Goal: Communication & Community: Answer question/provide support

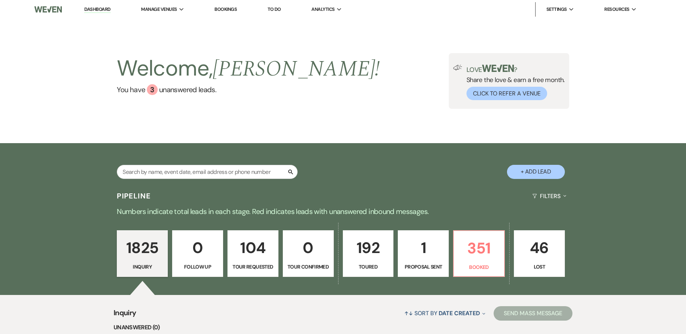
drag, startPoint x: 0, startPoint y: 0, endPoint x: 102, endPoint y: 21, distance: 103.6
click at [142, 78] on h2 "Welcome, [PERSON_NAME] !" at bounding box center [248, 68] width 263 height 31
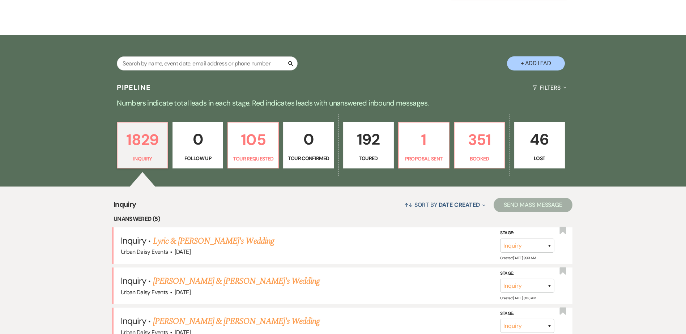
drag, startPoint x: 204, startPoint y: 244, endPoint x: 199, endPoint y: 244, distance: 5.1
click at [204, 244] on link "Lyric & [PERSON_NAME]'s Wedding" at bounding box center [213, 241] width 121 height 13
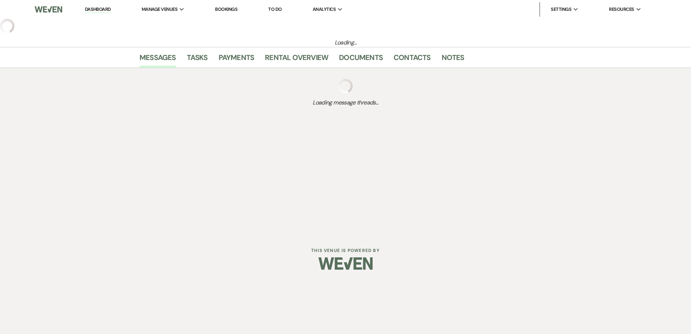
select select "5"
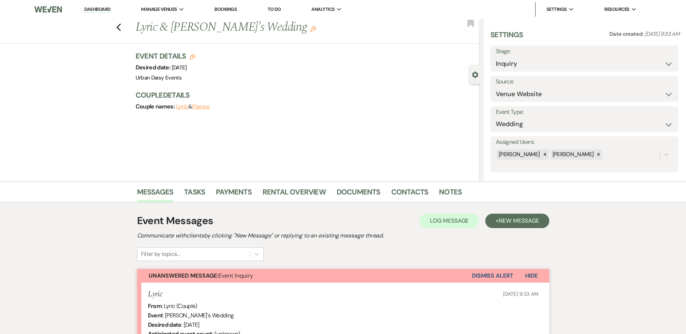
scroll to position [164, 0]
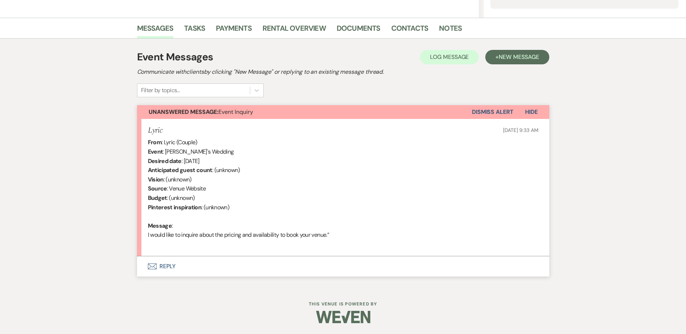
click at [153, 262] on button "Envelope Reply" at bounding box center [343, 266] width 412 height 20
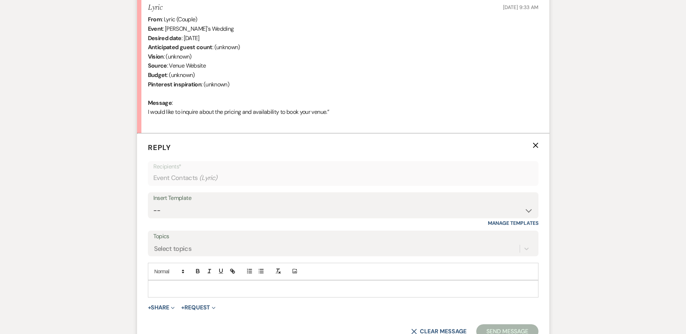
scroll to position [302, 0]
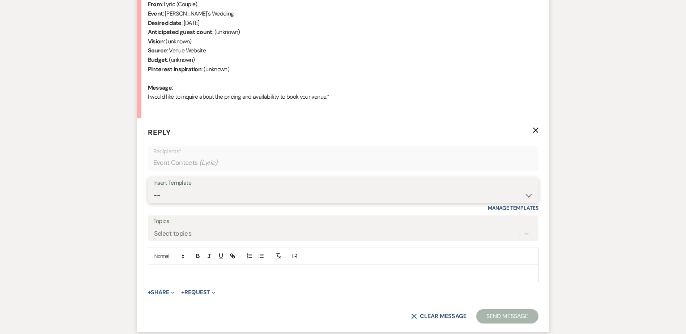
click at [188, 190] on select "-- Payment Past Due Rental Agreement and First Payment Urban Daisy Initial Resp…" at bounding box center [342, 195] width 379 height 14
select select "1243"
click at [153, 188] on select "-- Payment Past Due Rental Agreement and First Payment Urban Daisy Initial Resp…" at bounding box center [342, 195] width 379 height 14
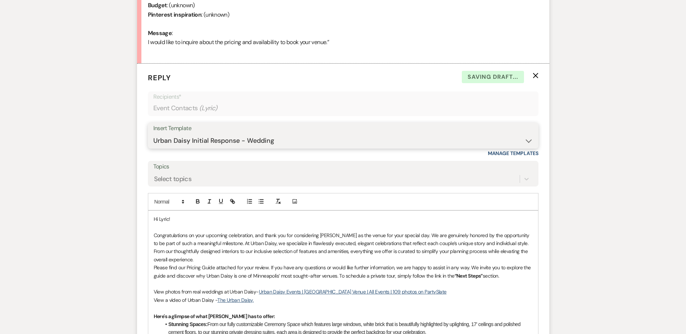
scroll to position [410, 0]
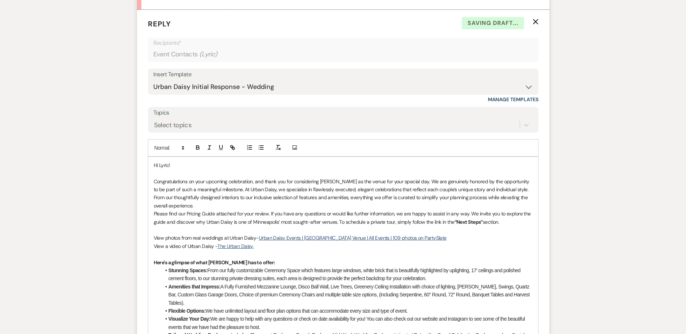
click at [216, 205] on p "Congratulations on your upcoming celebration, and thank you for considering Urb…" at bounding box center [343, 193] width 379 height 33
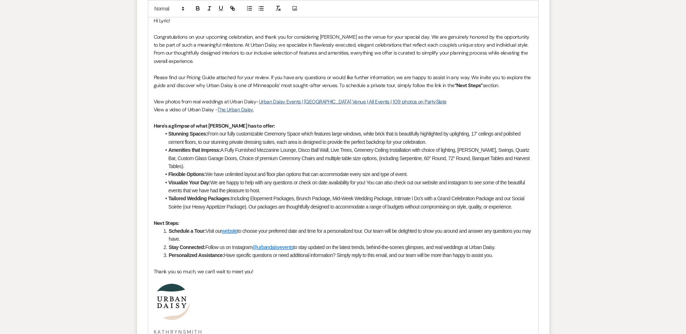
scroll to position [721, 0]
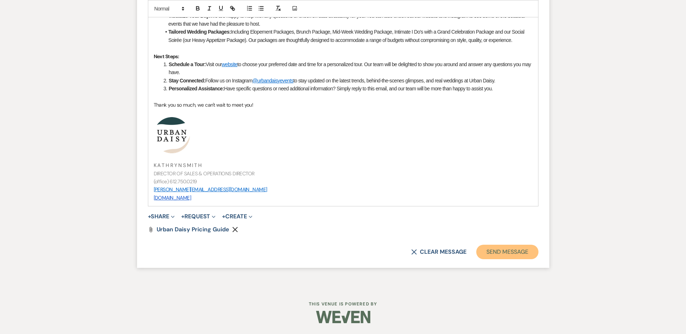
click at [520, 248] on button "Send Message" at bounding box center [507, 252] width 62 height 14
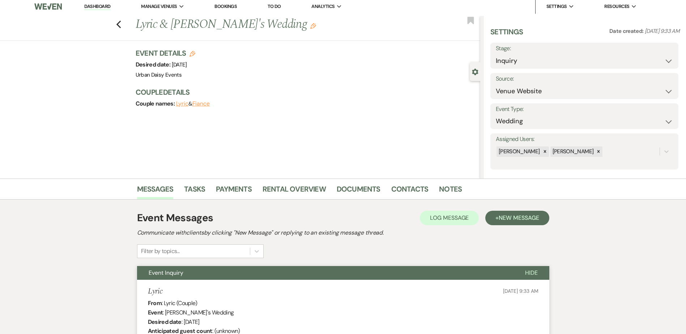
scroll to position [0, 0]
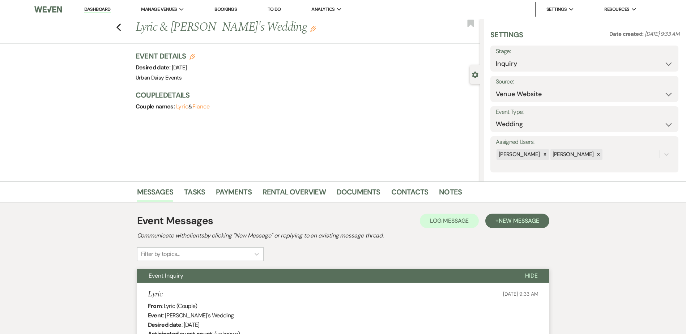
click at [105, 8] on link "Dashboard" at bounding box center [97, 9] width 26 height 7
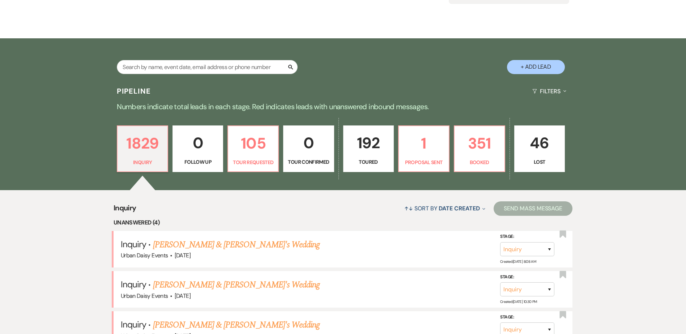
scroll to position [108, 0]
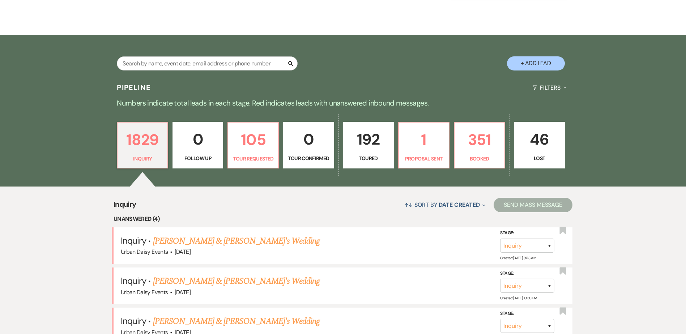
click at [159, 246] on link "[PERSON_NAME] & [PERSON_NAME]'s Wedding" at bounding box center [236, 241] width 167 height 13
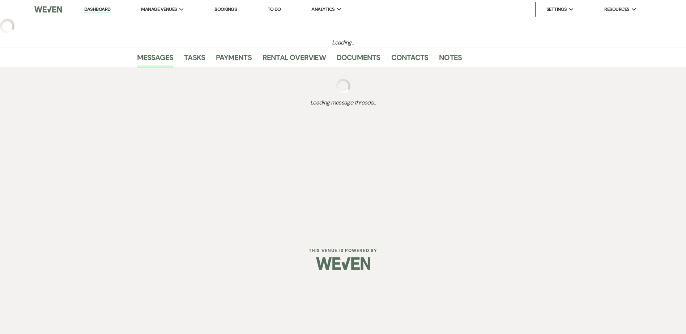
select select "5"
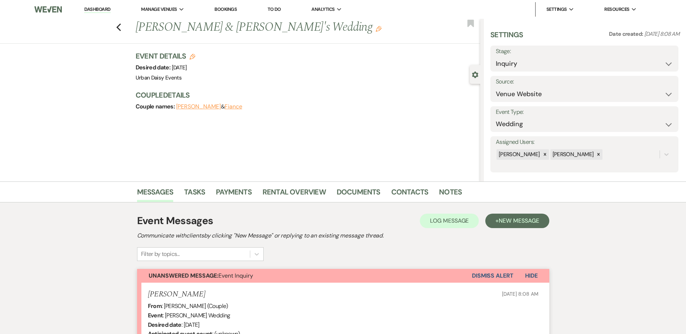
scroll to position [145, 0]
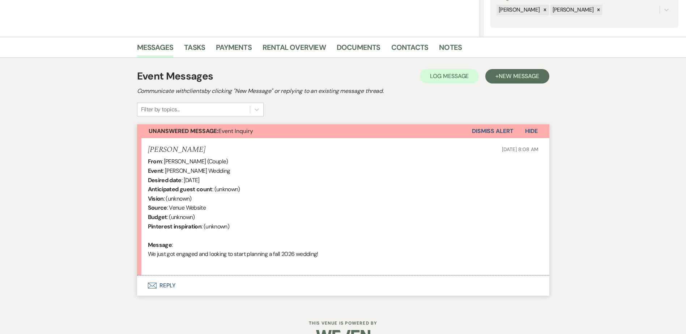
click at [163, 290] on button "Envelope Reply" at bounding box center [343, 285] width 412 height 20
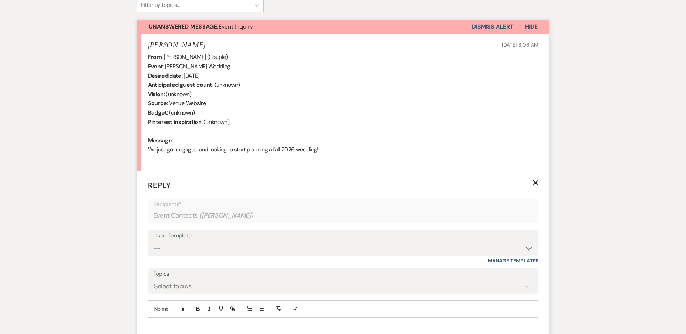
scroll to position [360, 0]
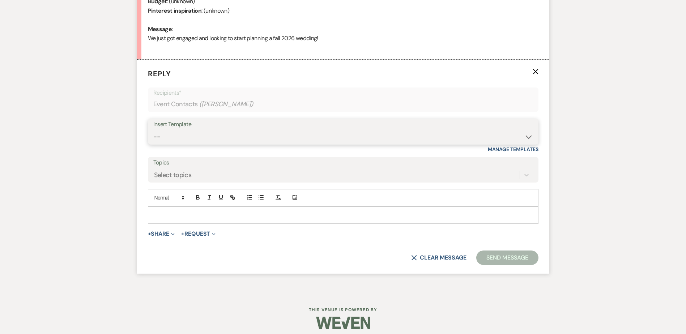
click at [203, 136] on select "-- Payment Past Due Rental Agreement and First Payment Urban Daisy Initial Resp…" at bounding box center [342, 137] width 379 height 14
select select "1243"
click at [153, 130] on select "-- Payment Past Due Rental Agreement and First Payment Urban Daisy Initial Resp…" at bounding box center [342, 137] width 379 height 14
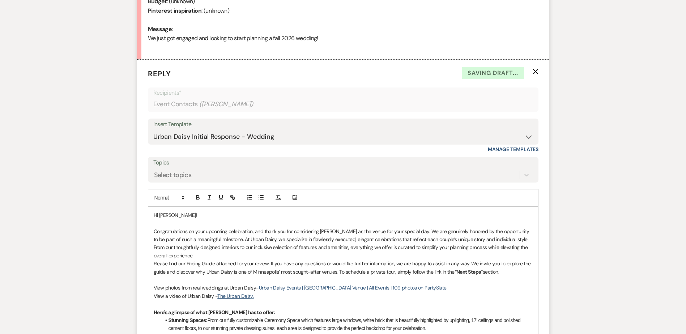
click at [215, 253] on p "Congratulations on your upcoming celebration, and thank you for considering Urb…" at bounding box center [343, 243] width 379 height 33
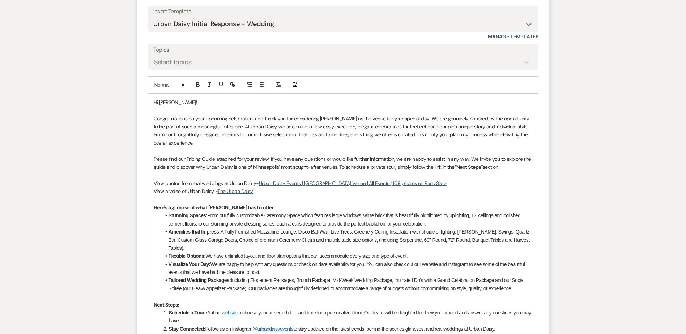
scroll to position [505, 0]
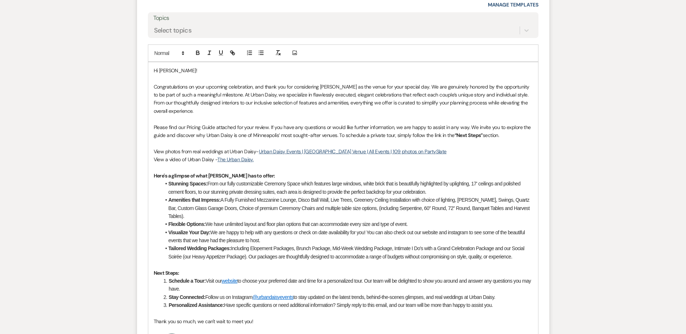
click at [513, 139] on p at bounding box center [343, 143] width 379 height 8
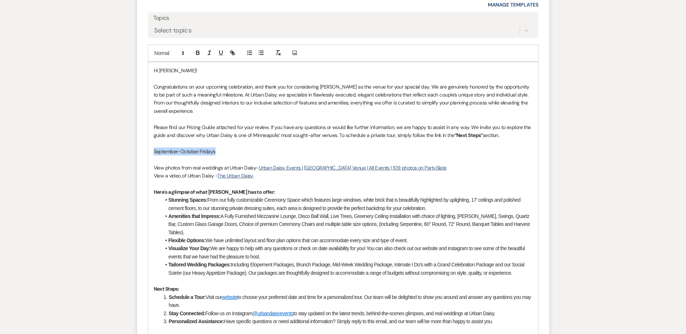
drag, startPoint x: 246, startPoint y: 147, endPoint x: 151, endPoint y: 152, distance: 94.8
click at [151, 152] on div "Hi Kelsey! Congratulations on your upcoming celebration, and thank you for cons…" at bounding box center [343, 250] width 390 height 377
copy p "September-October Fridays"
click at [160, 160] on p at bounding box center [343, 159] width 379 height 8
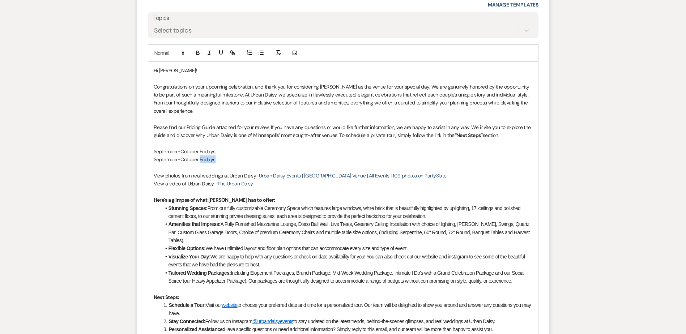
drag, startPoint x: 221, startPoint y: 159, endPoint x: 200, endPoint y: 160, distance: 21.3
click at [200, 160] on p "September-October Fridays" at bounding box center [343, 159] width 379 height 8
click at [218, 156] on p "September-October Saturdays 9/5, 9/19, 9/26, 10/24" at bounding box center [343, 159] width 379 height 8
click at [217, 153] on p "September-October Fridays" at bounding box center [343, 151] width 379 height 8
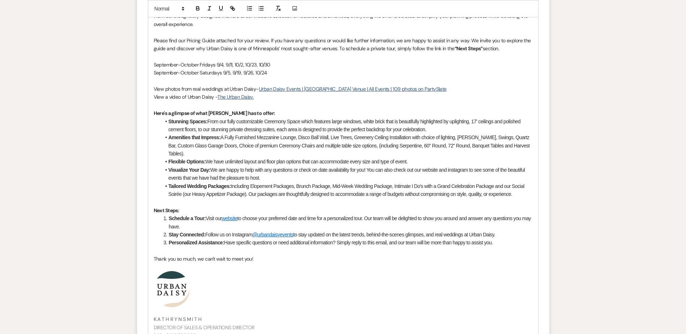
scroll to position [746, 0]
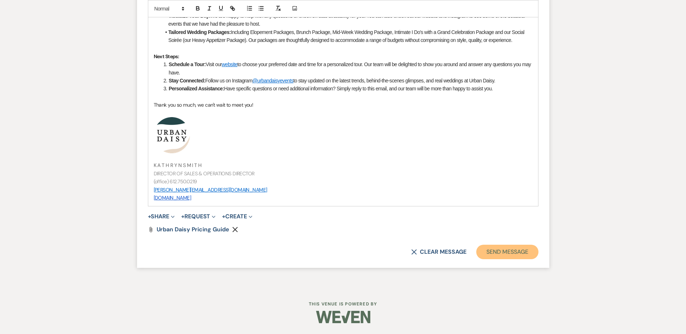
click at [491, 248] on button "Send Message" at bounding box center [507, 252] width 62 height 14
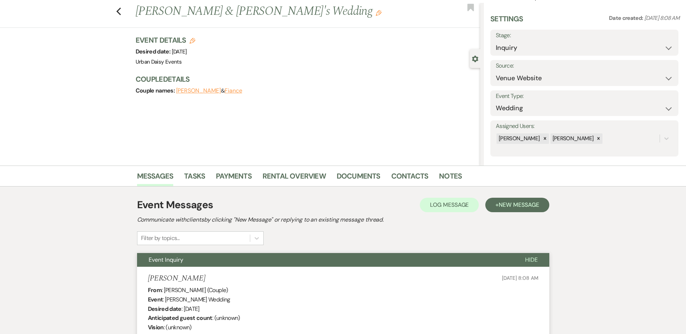
scroll to position [0, 0]
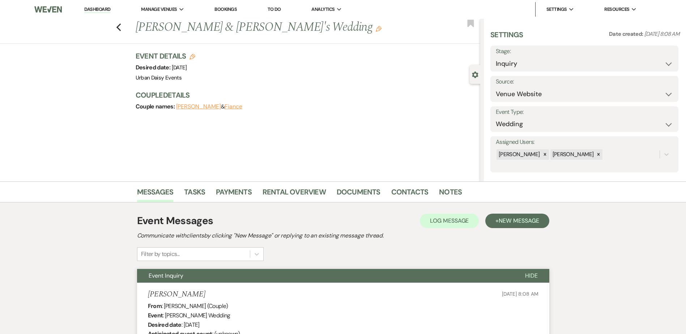
click at [102, 12] on link "Dashboard" at bounding box center [97, 9] width 26 height 7
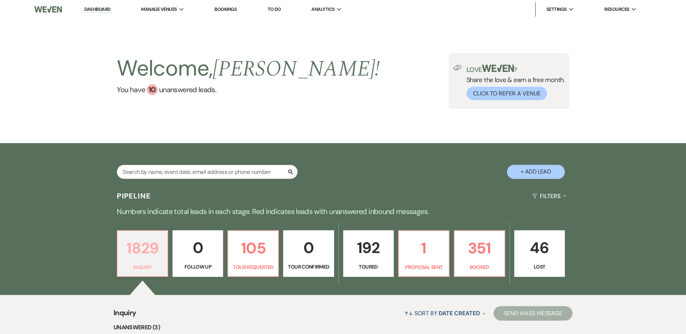
click at [141, 249] on p "1829" at bounding box center [142, 248] width 41 height 24
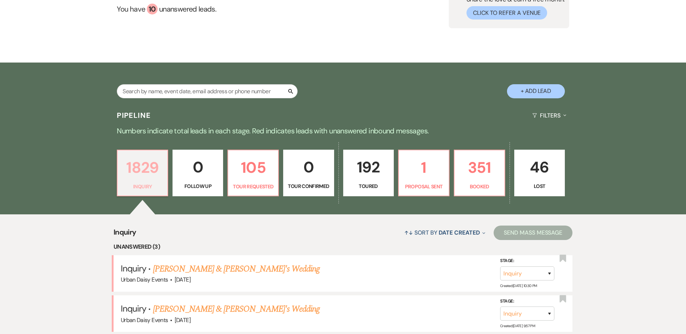
scroll to position [145, 0]
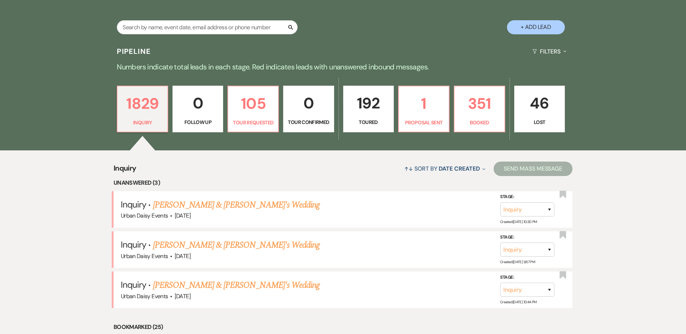
click at [213, 209] on link "[PERSON_NAME] & [PERSON_NAME]'s Wedding" at bounding box center [236, 204] width 167 height 13
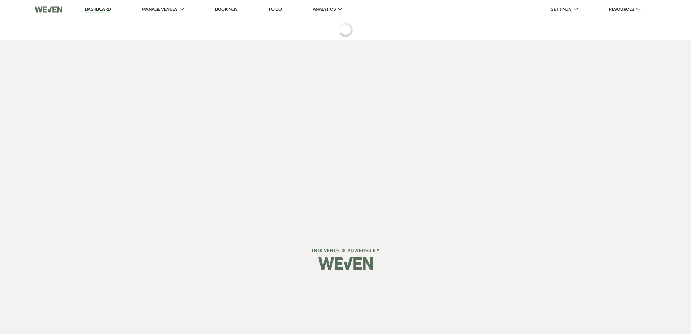
select select "5"
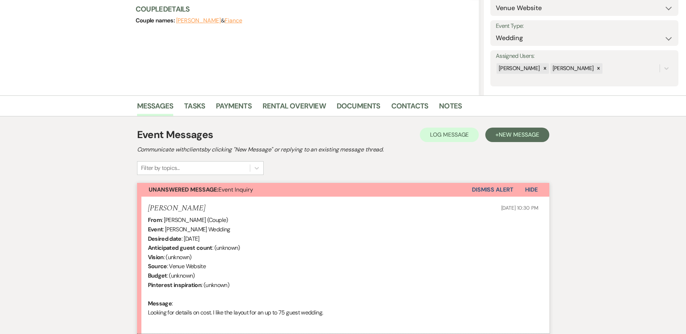
scroll to position [164, 0]
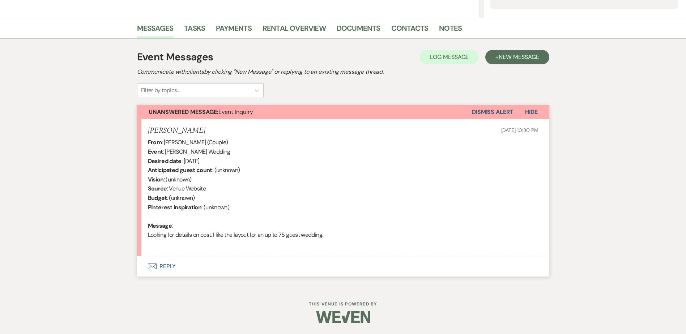
click at [170, 262] on button "Envelope Reply" at bounding box center [343, 266] width 412 height 20
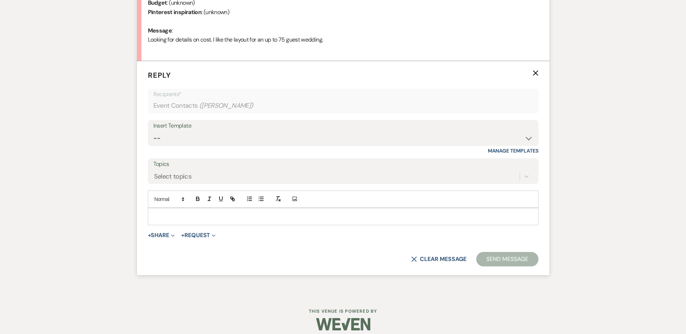
scroll to position [360, 0]
click at [188, 136] on select "-- Payment Past Due Rental Agreement and First Payment Urban Daisy Initial Resp…" at bounding box center [342, 137] width 379 height 14
select select "1243"
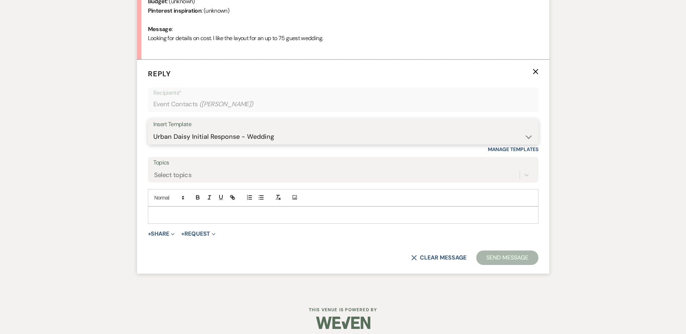
click at [153, 130] on select "-- Payment Past Due Rental Agreement and First Payment Urban Daisy Initial Resp…" at bounding box center [342, 137] width 379 height 14
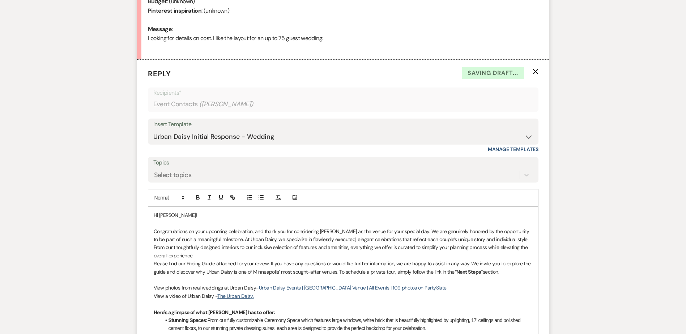
click at [265, 255] on p "Congratulations on your upcoming celebration, and thank you for considering Urb…" at bounding box center [343, 243] width 379 height 33
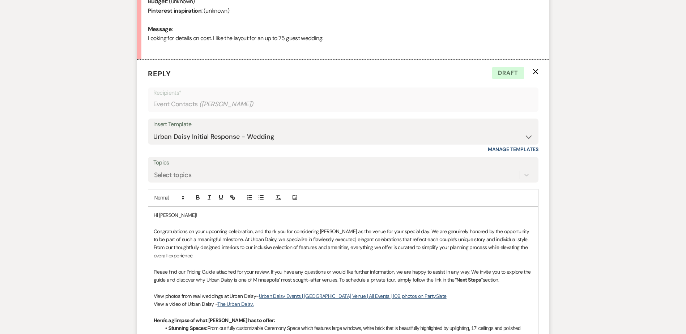
click at [212, 220] on p at bounding box center [343, 223] width 379 height 8
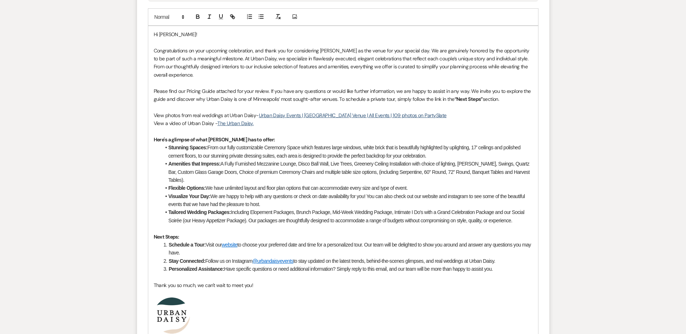
scroll to position [686, 0]
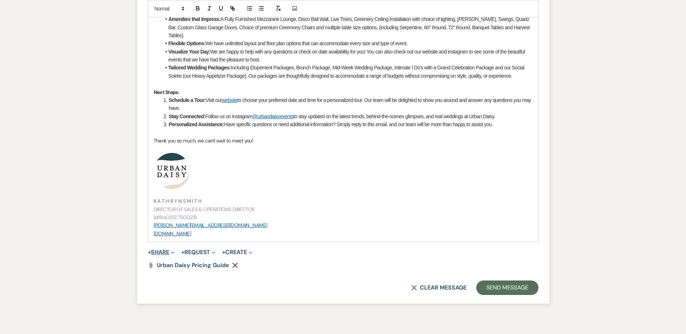
click at [155, 251] on button "+ Share Expand" at bounding box center [161, 252] width 27 height 6
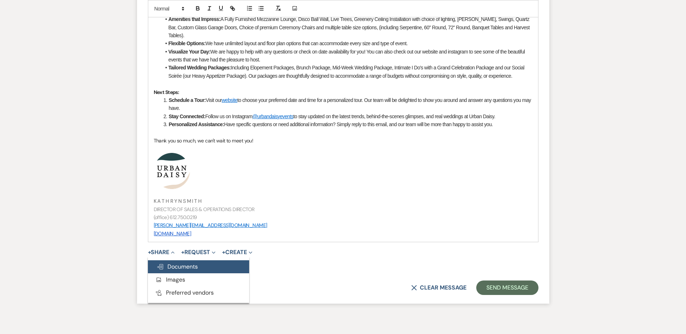
click at [165, 265] on span "Doc Upload Documents" at bounding box center [176, 267] width 41 height 8
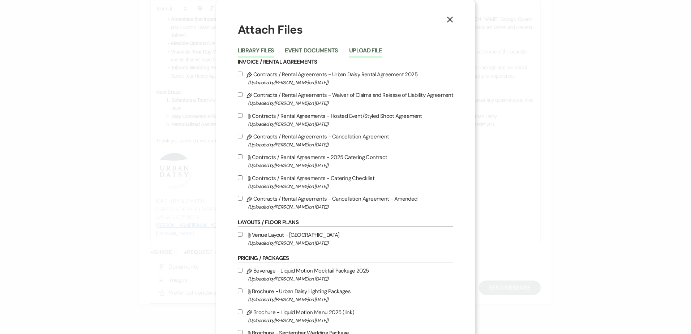
click at [353, 52] on button "Upload File" at bounding box center [365, 53] width 33 height 10
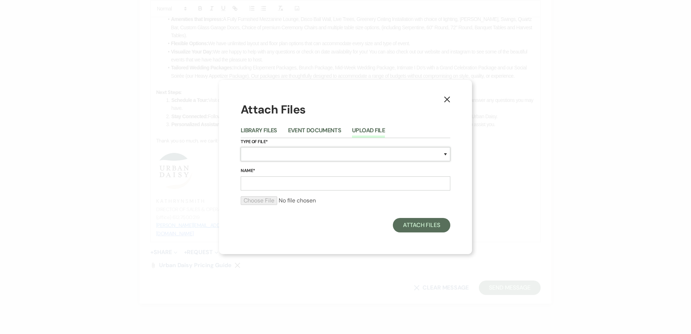
click at [307, 154] on select "Special Event Insurance Vendor Certificate of Insurance Contracts / Rental Agre…" at bounding box center [346, 154] width 210 height 14
select select "24"
click at [241, 147] on select "Special Event Insurance Vendor Certificate of Insurance Contracts / Rental Agre…" at bounding box center [346, 154] width 210 height 14
click at [275, 188] on input "Name*" at bounding box center [346, 183] width 210 height 14
type input "sample floor plan #1"
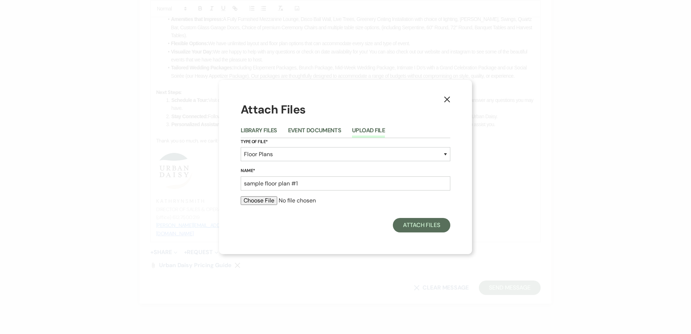
click at [270, 199] on input "file" at bounding box center [346, 200] width 210 height 9
type input "C:\fakepath\sample floor plan (17).pdf"
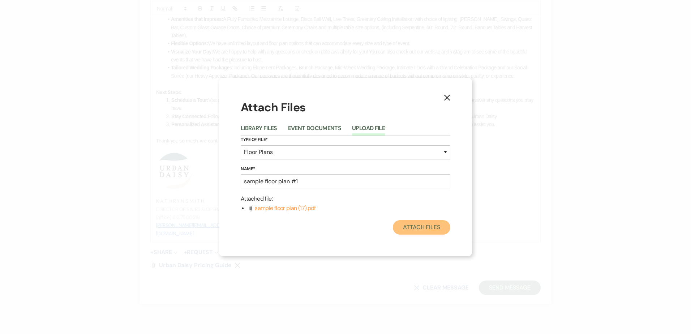
click at [408, 229] on button "Attach Files" at bounding box center [421, 227] width 57 height 14
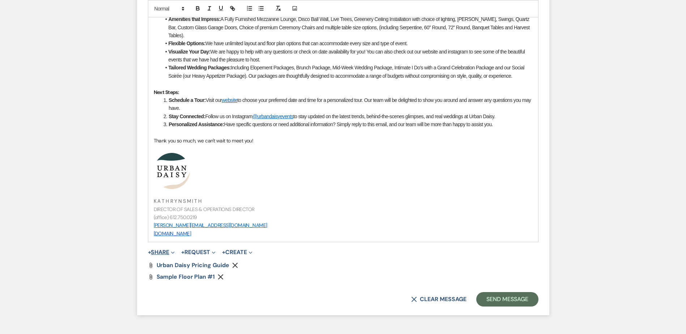
click at [156, 249] on button "+ Share Expand" at bounding box center [161, 252] width 27 height 6
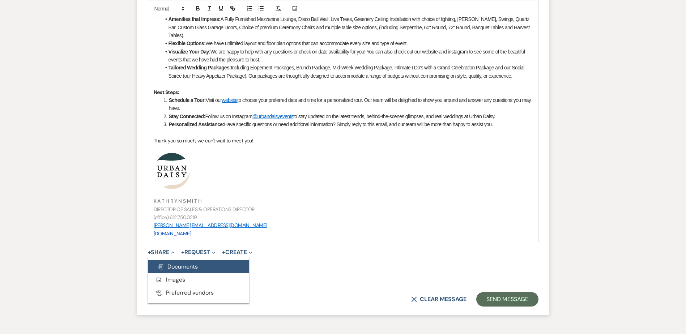
click at [158, 262] on button "Doc Upload Documents" at bounding box center [198, 266] width 101 height 13
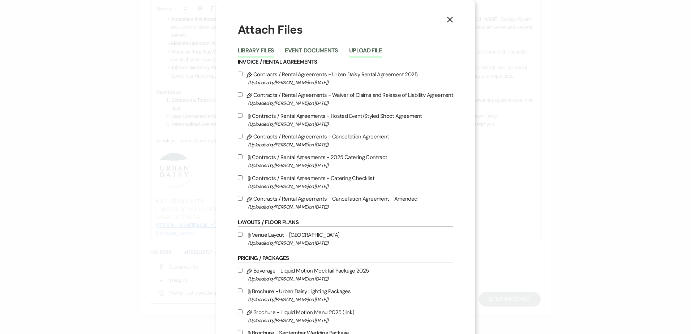
click at [355, 50] on button "Upload File" at bounding box center [365, 53] width 33 height 10
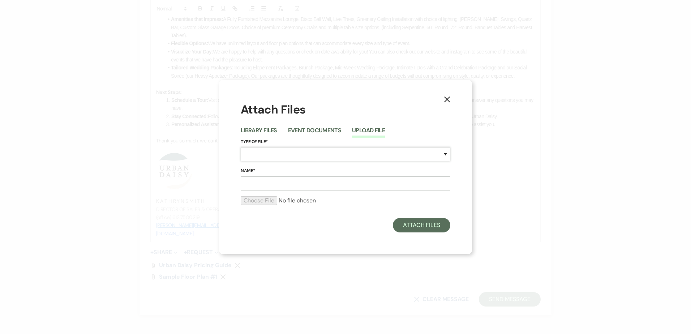
click at [285, 159] on select "Special Event Insurance Vendor Certificate of Insurance Contracts / Rental Agre…" at bounding box center [346, 154] width 210 height 14
select select "24"
click at [241, 147] on select "Special Event Insurance Vendor Certificate of Insurance Contracts / Rental Agre…" at bounding box center [346, 154] width 210 height 14
click at [261, 179] on input "Name*" at bounding box center [346, 183] width 210 height 14
type input "sample floor plan #2"
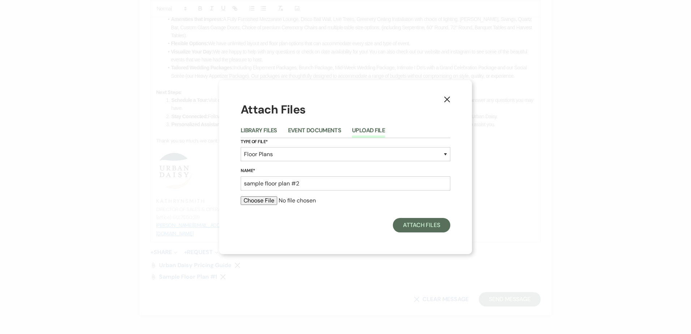
click at [248, 201] on input "file" at bounding box center [346, 200] width 210 height 9
type input "C:\fakepath\sample floor plan 2 (2).pdf"
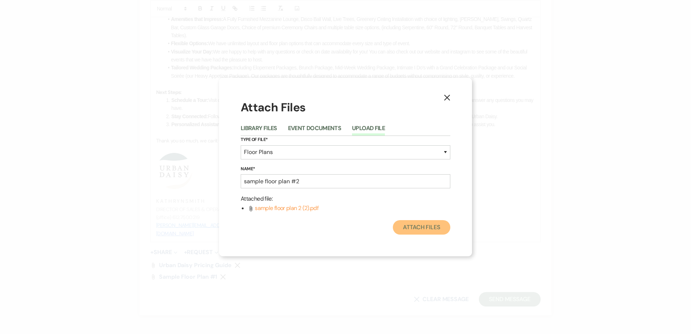
click at [426, 232] on button "Attach Files" at bounding box center [421, 227] width 57 height 14
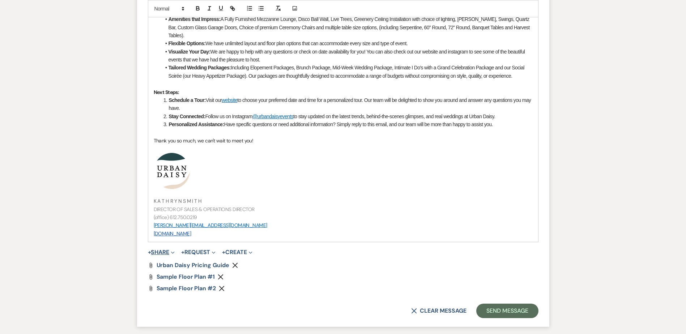
click at [172, 249] on span "Expand" at bounding box center [171, 252] width 5 height 8
click at [171, 257] on ul "Doc Upload Documents Add Photo Images Pref Vendors Preferred vendors" at bounding box center [198, 280] width 101 height 46
click at [169, 255] on button "+ Share Expand" at bounding box center [161, 252] width 27 height 6
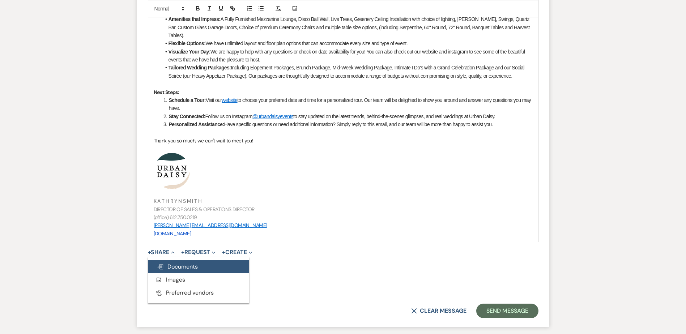
click at [169, 265] on span "Doc Upload Documents" at bounding box center [176, 267] width 41 height 8
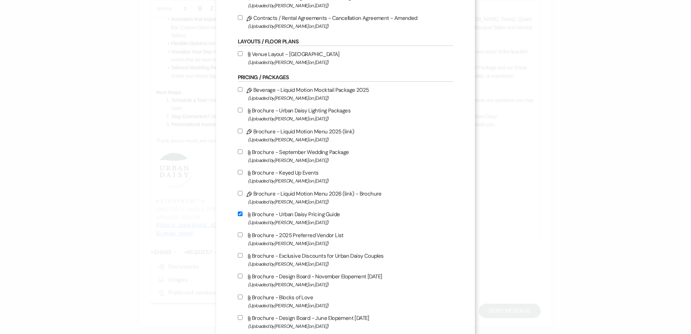
scroll to position [325, 0]
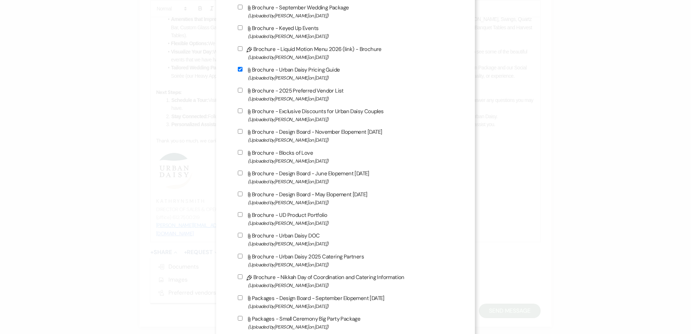
click at [302, 211] on label "Attach File Brochure - UD Product Portfolio (Uploaded by Kathryn Beckett on Jul…" at bounding box center [346, 218] width 216 height 17
click at [242, 212] on input "Attach File Brochure - UD Product Portfolio (Uploaded by Kathryn Beckett on Jul…" at bounding box center [240, 214] width 5 height 5
checkbox input "true"
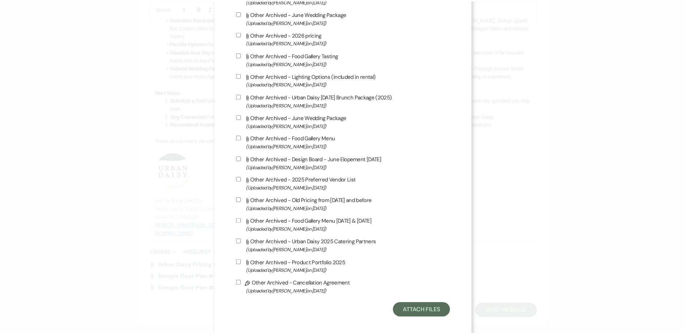
scroll to position [1143, 0]
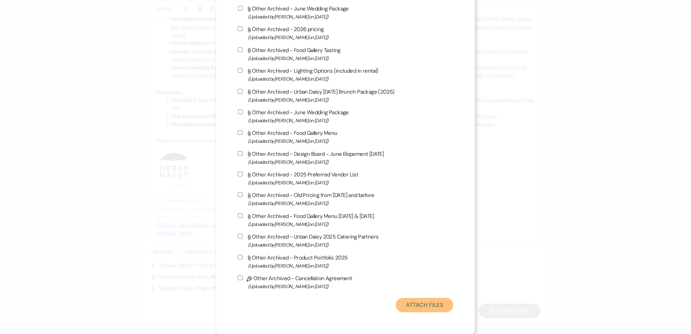
click at [400, 301] on button "Attach Files" at bounding box center [424, 305] width 57 height 14
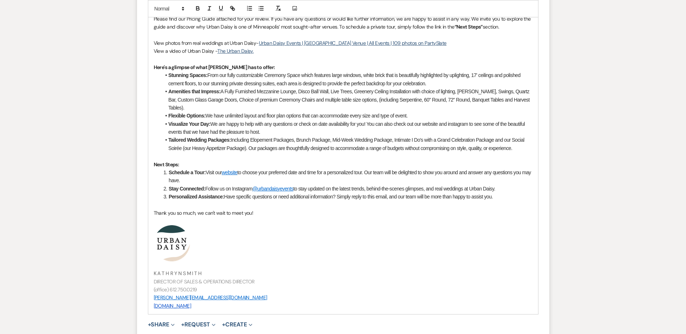
scroll to position [756, 0]
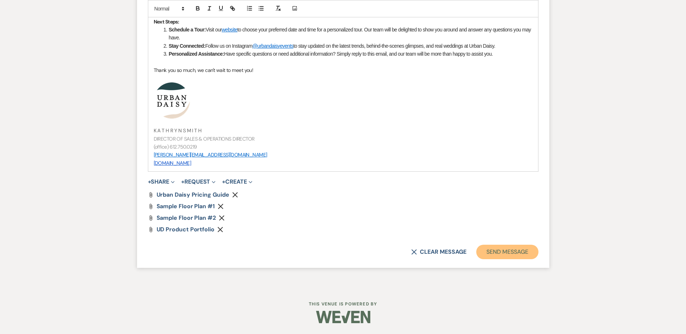
click at [502, 248] on button "Send Message" at bounding box center [507, 252] width 62 height 14
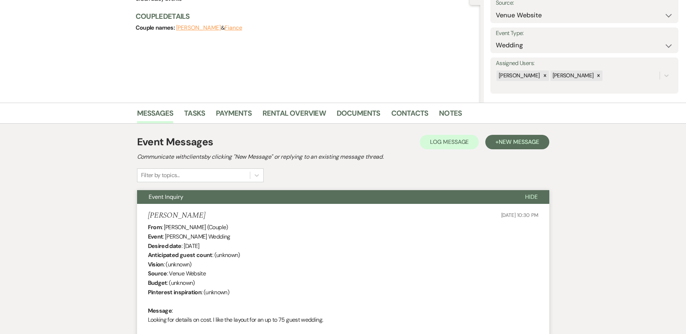
scroll to position [0, 0]
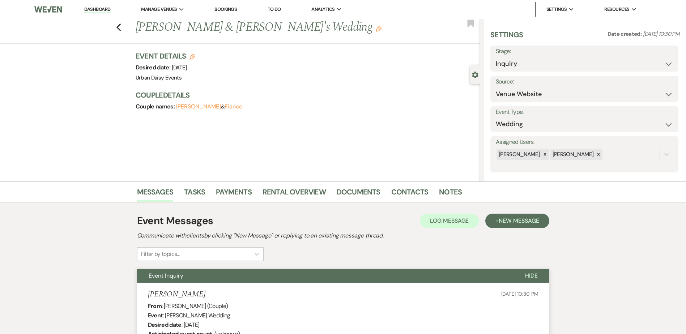
click at [91, 12] on link "Dashboard" at bounding box center [97, 9] width 26 height 7
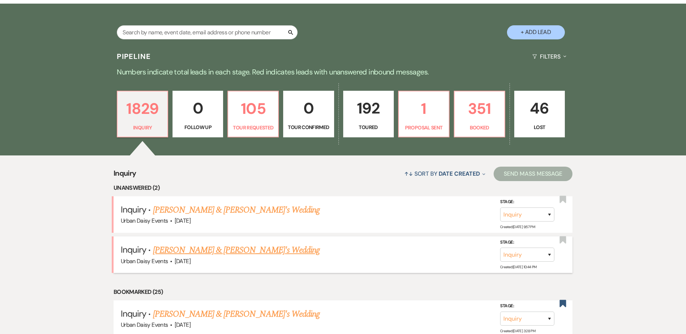
scroll to position [145, 0]
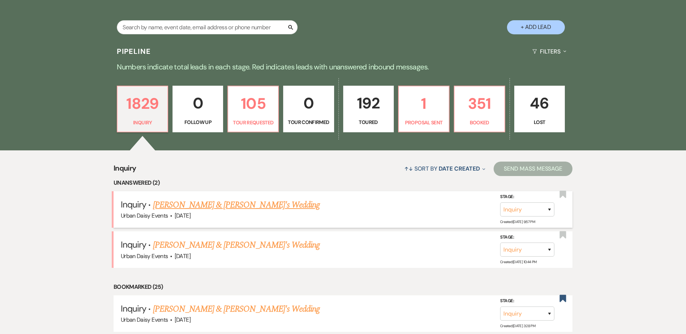
click at [169, 211] on link "[PERSON_NAME] & [PERSON_NAME]'s Wedding" at bounding box center [236, 204] width 167 height 13
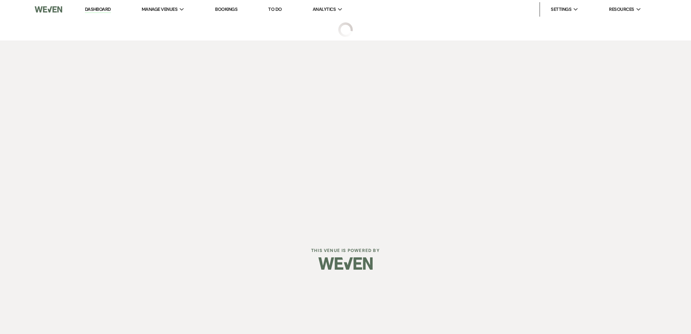
select select "5"
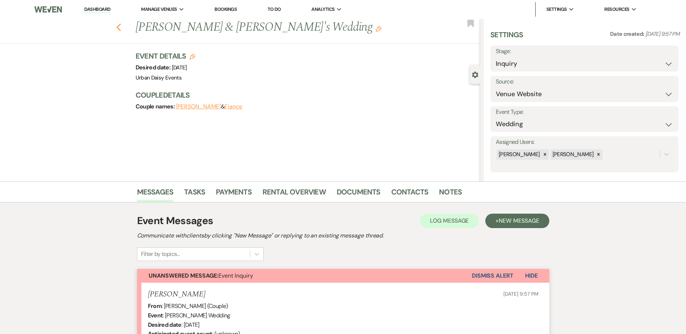
click at [121, 26] on icon "Previous" at bounding box center [118, 27] width 5 height 9
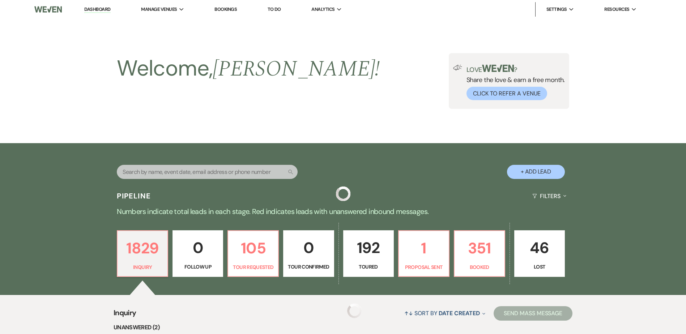
scroll to position [145, 0]
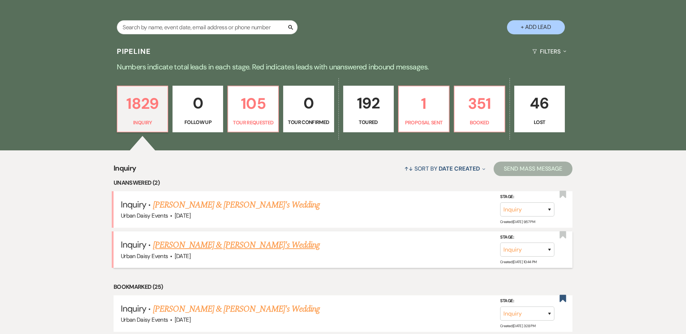
click at [180, 248] on link "[PERSON_NAME] & [PERSON_NAME]'s Wedding" at bounding box center [236, 245] width 167 height 13
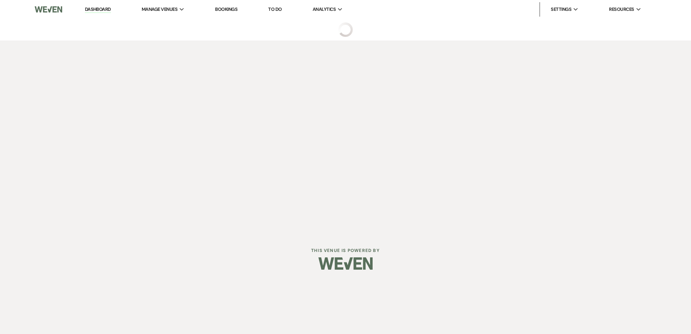
select select "5"
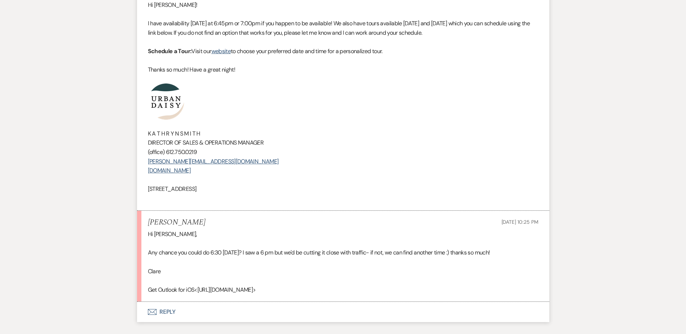
scroll to position [2033, 0]
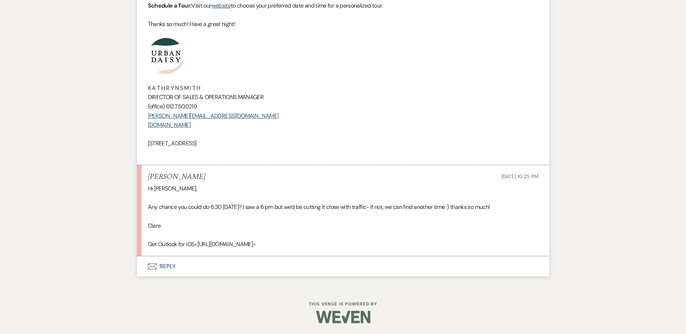
click at [150, 269] on icon "Envelope" at bounding box center [152, 266] width 9 height 6
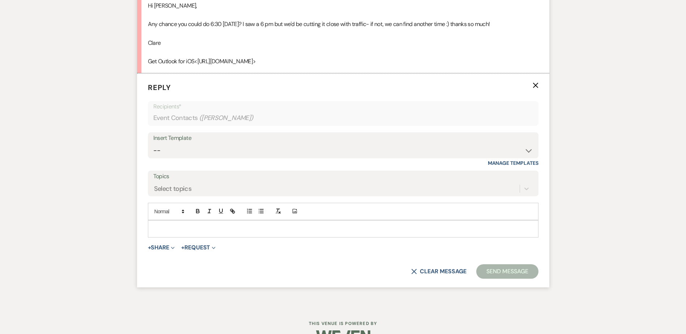
scroll to position [2230, 0]
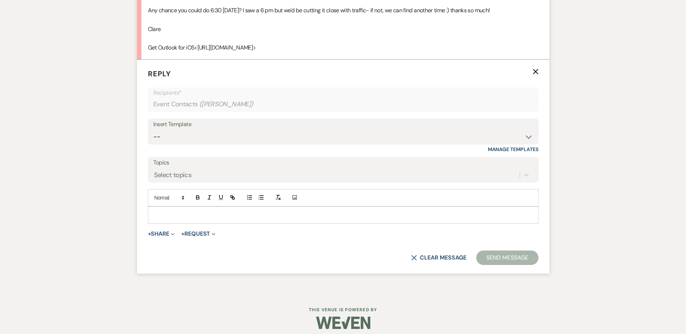
click at [159, 225] on form "Reply X Recipients* Event Contacts ( Clare Schwab ) Insert Template -- Payment …" at bounding box center [343, 167] width 412 height 214
click at [157, 218] on p at bounding box center [343, 215] width 379 height 8
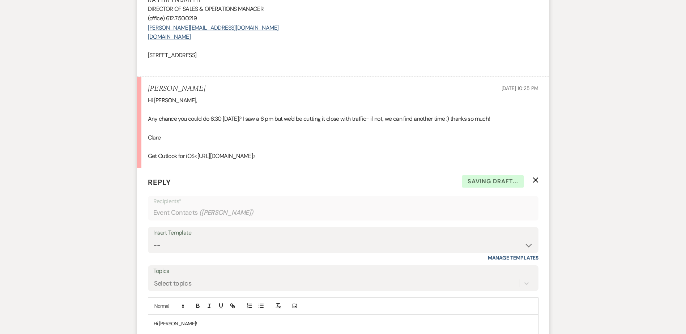
scroll to position [1977, 0]
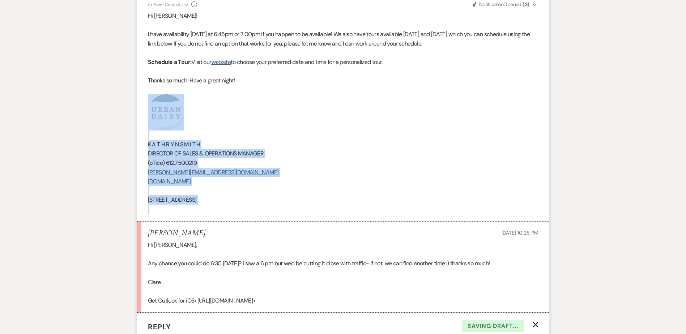
drag, startPoint x: 278, startPoint y: 206, endPoint x: 128, endPoint y: 121, distance: 172.8
copy div "﻿ K A T H R Y N S M I T H DIRECTOR OF SALES & OPERATIONS MANAGER (office) 612.7…"
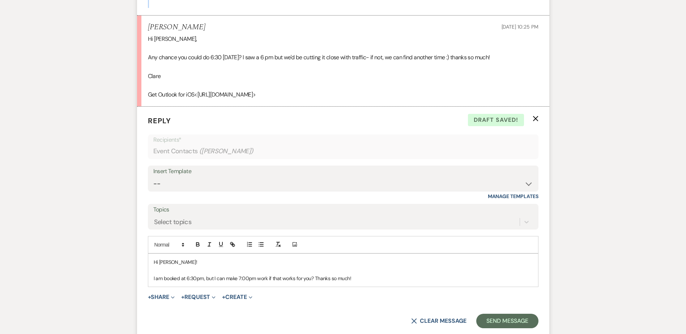
scroll to position [2194, 0]
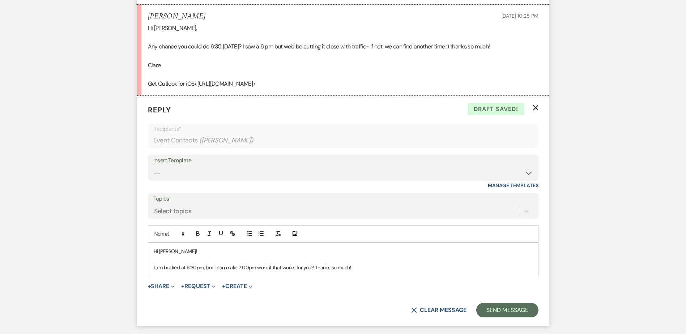
click at [376, 269] on p "I am booked at 6:30pm, but I can make 7:00pm work if that works for you? Thanks…" at bounding box center [343, 267] width 379 height 8
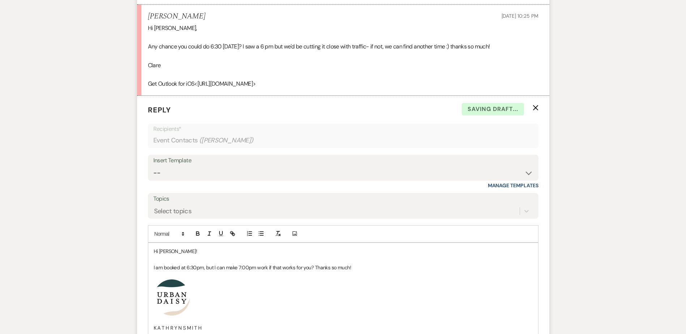
scroll to position [2302, 0]
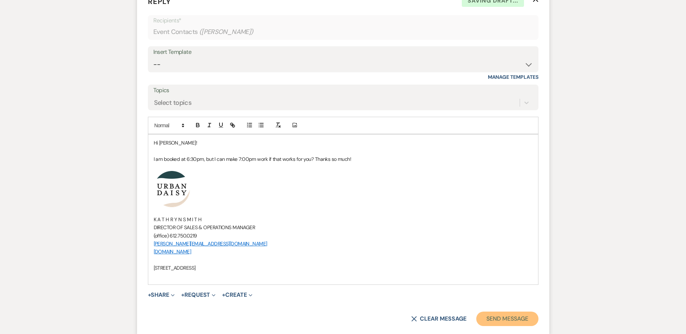
click at [508, 319] on button "Send Message" at bounding box center [507, 319] width 62 height 14
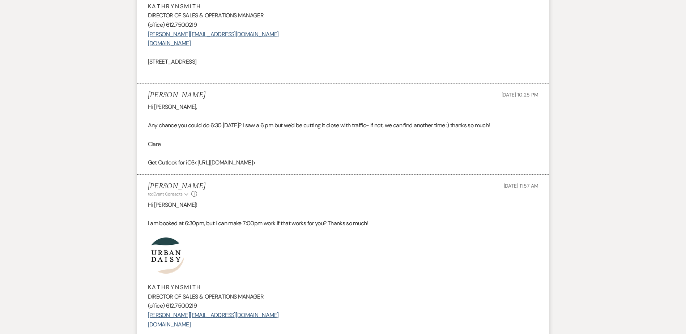
scroll to position [2114, 0]
drag, startPoint x: 199, startPoint y: 100, endPoint x: 128, endPoint y: 96, distance: 71.6
copy h5 "Clare Schwab"
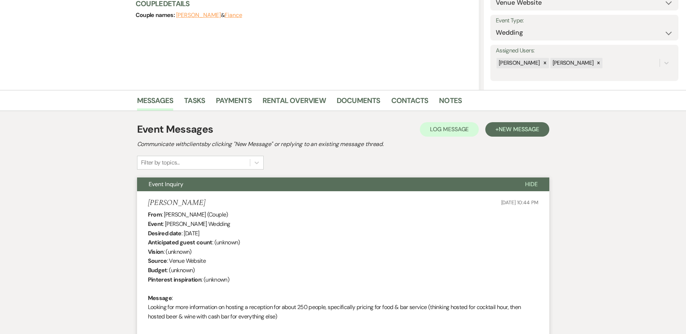
scroll to position [0, 0]
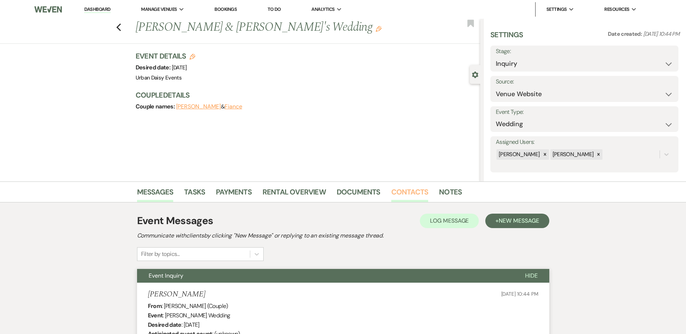
click at [412, 192] on link "Contacts" at bounding box center [409, 194] width 37 height 16
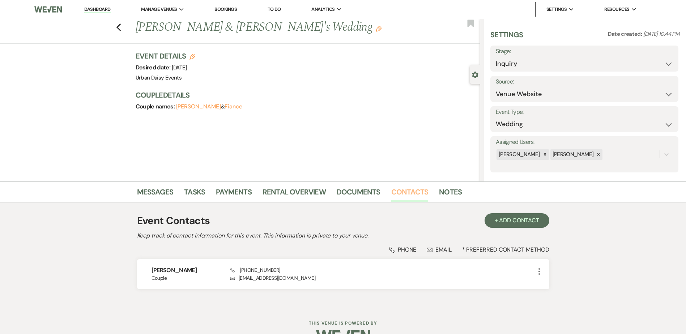
scroll to position [19, 0]
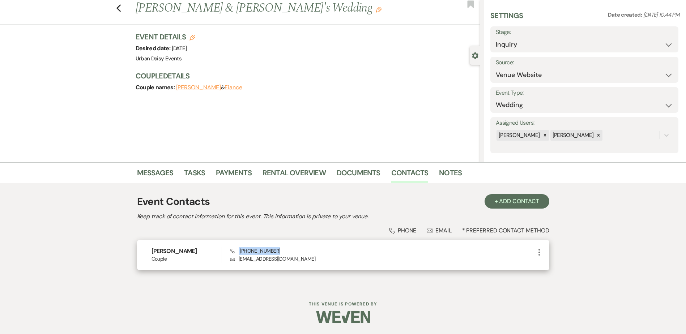
drag, startPoint x: 280, startPoint y: 251, endPoint x: 239, endPoint y: 250, distance: 41.2
click at [239, 250] on div "Phone (651) 356-1338 Envelope clareschwab@msn.com" at bounding box center [382, 255] width 304 height 16
copy span "(651) 356-1338"
drag, startPoint x: 306, startPoint y: 257, endPoint x: 232, endPoint y: 266, distance: 74.3
click at [232, 266] on div "Clare Schwab Couple Phone (651) 356-1338 Envelope clareschwab@msn.com More" at bounding box center [343, 255] width 412 height 30
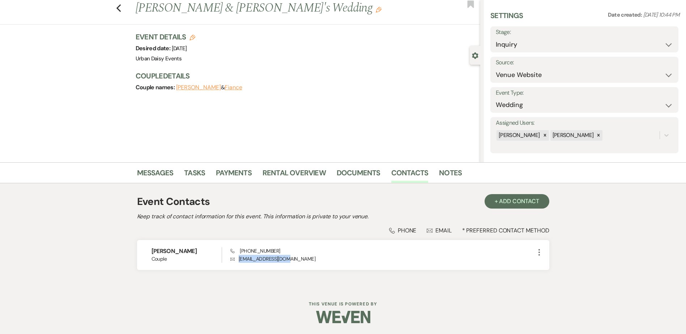
copy p "clareschwab@msn.com"
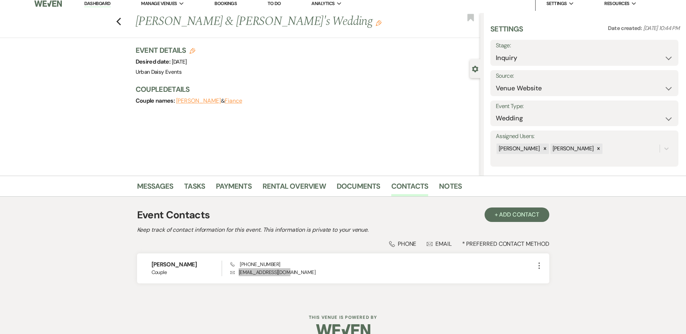
scroll to position [0, 0]
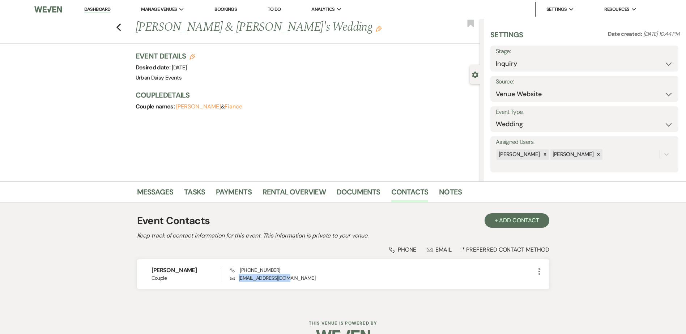
click at [103, 17] on li "Dashboard" at bounding box center [97, 9] width 33 height 14
click at [97, 10] on link "Dashboard" at bounding box center [97, 9] width 26 height 7
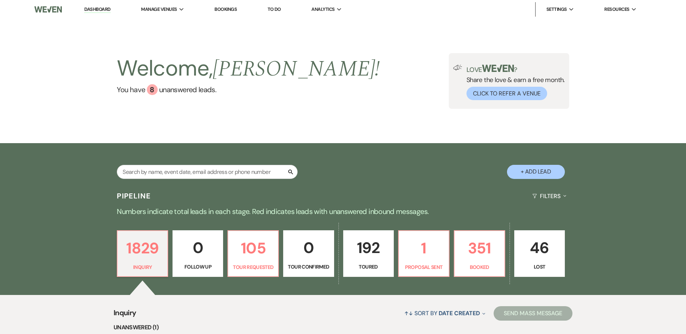
scroll to position [108, 0]
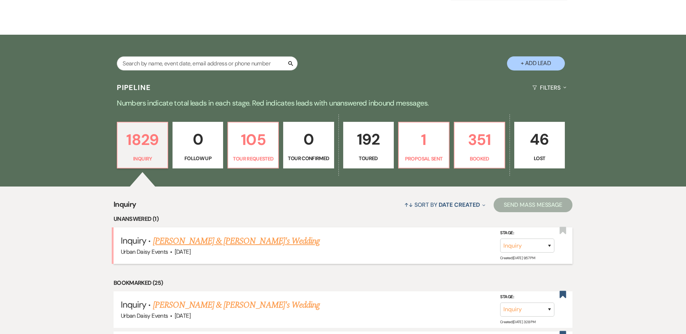
click at [173, 248] on link "[PERSON_NAME] & [PERSON_NAME]'s Wedding" at bounding box center [236, 241] width 167 height 13
select select "5"
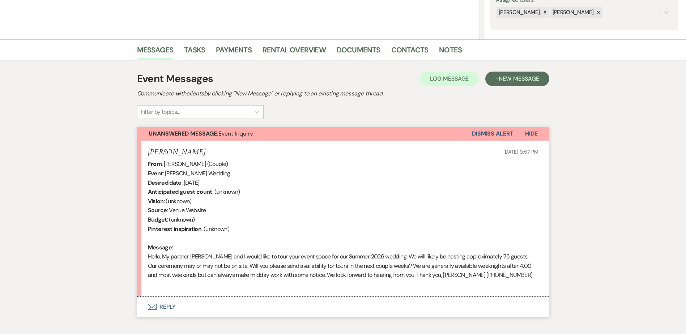
scroll to position [145, 0]
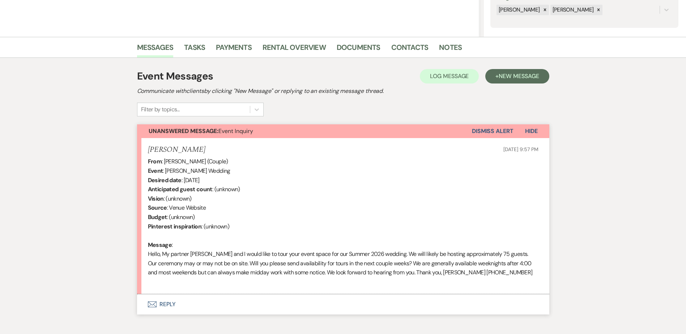
click at [151, 305] on icon "Envelope" at bounding box center [152, 304] width 9 height 6
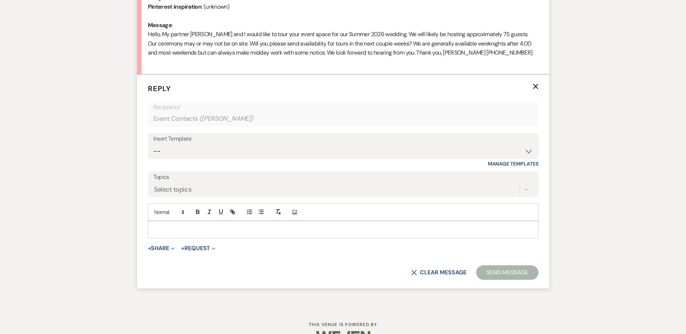
scroll to position [379, 0]
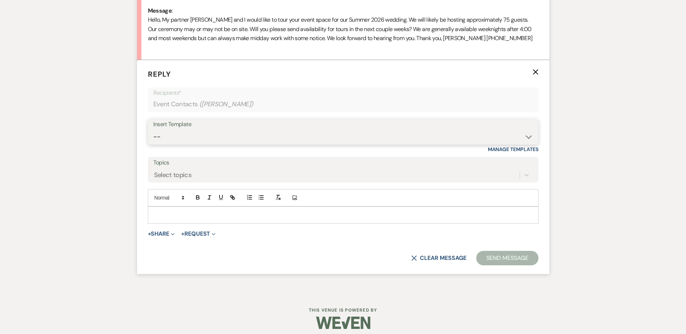
click at [198, 136] on select "-- Payment Past Due Rental Agreement and First Payment Urban Daisy Initial Resp…" at bounding box center [342, 137] width 379 height 14
select select "1243"
click at [153, 130] on select "-- Payment Past Due Rental Agreement and First Payment Urban Daisy Initial Resp…" at bounding box center [342, 137] width 379 height 14
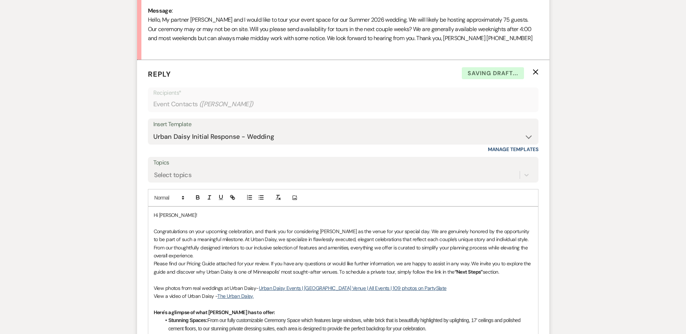
click at [230, 257] on p "Congratulations on your upcoming celebration, and thank you for considering Urb…" at bounding box center [343, 243] width 379 height 33
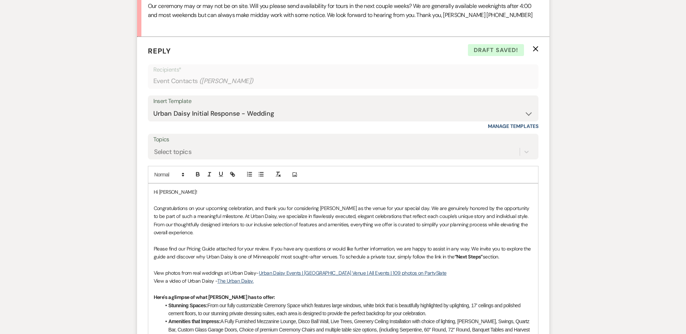
scroll to position [415, 0]
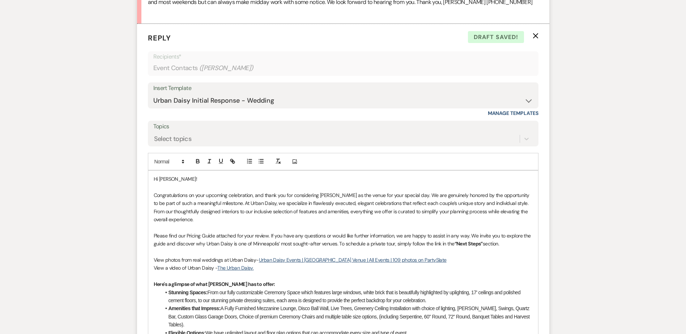
click at [516, 250] on p at bounding box center [343, 252] width 379 height 8
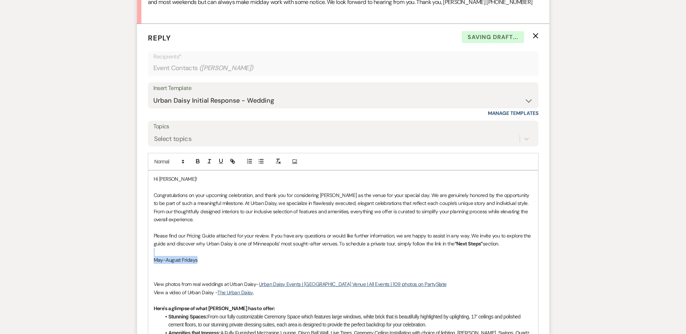
drag, startPoint x: 163, startPoint y: 252, endPoint x: 138, endPoint y: 253, distance: 25.3
click at [138, 253] on form "Reply X Saving draft... Recipients* Event Contacts ( Michael Leon ) Insert Temp…" at bounding box center [343, 320] width 412 height 593
copy div "May-August Fridays"
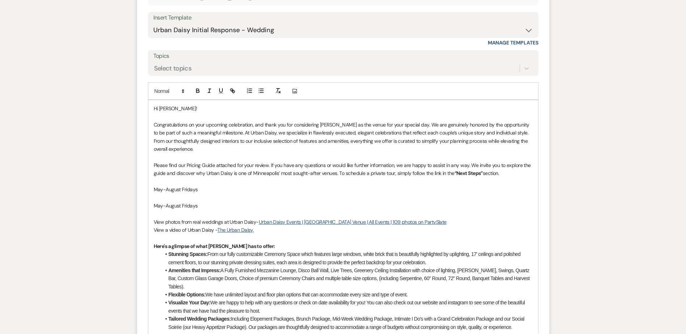
scroll to position [487, 0]
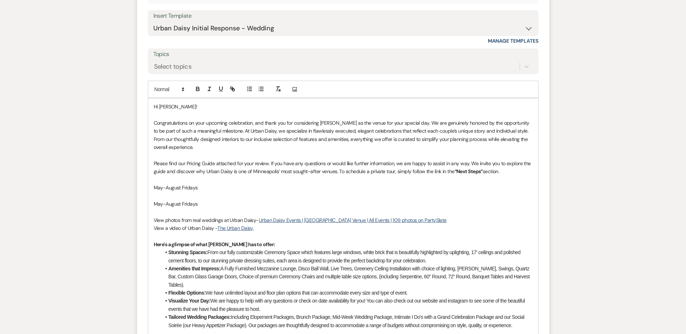
click at [155, 198] on p at bounding box center [343, 196] width 379 height 8
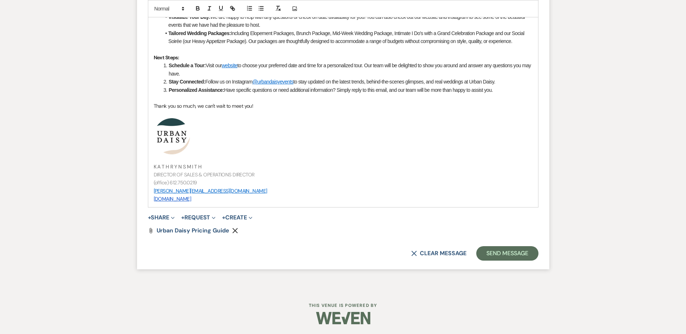
scroll to position [764, 0]
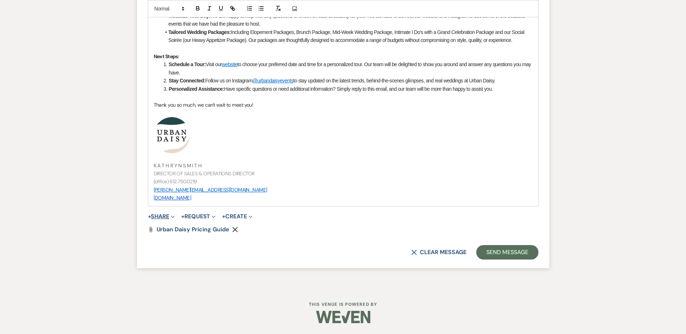
click at [151, 219] on span "+" at bounding box center [149, 217] width 3 height 6
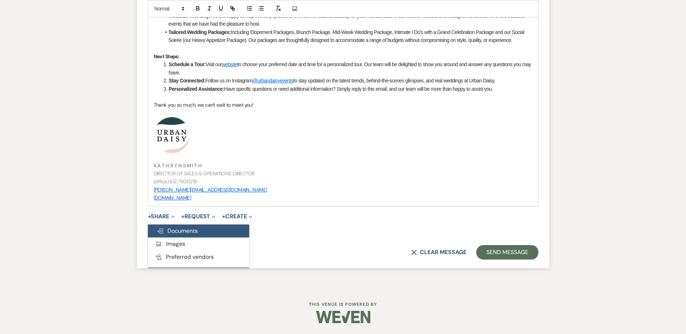
click at [153, 230] on button "Doc Upload Documents" at bounding box center [198, 230] width 101 height 13
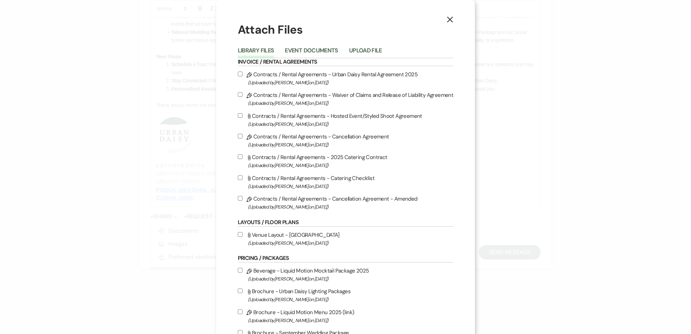
click at [357, 54] on button "Upload File" at bounding box center [365, 53] width 33 height 10
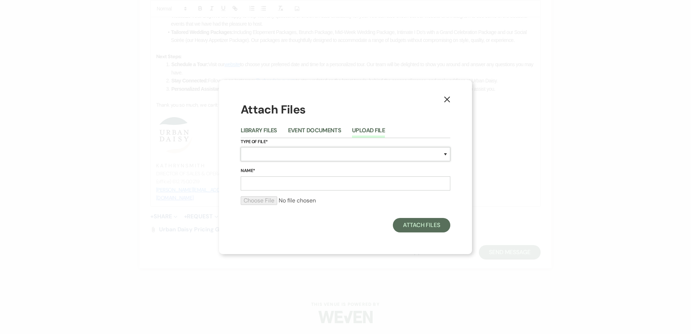
click at [304, 151] on select "Special Event Insurance Vendor Certificate of Insurance Contracts / Rental Agre…" at bounding box center [346, 154] width 210 height 14
select select "44"
click at [241, 147] on select "Special Event Insurance Vendor Certificate of Insurance Contracts / Rental Agre…" at bounding box center [346, 154] width 210 height 14
click at [302, 65] on div "X Attach Files Library Files Event Documents Upload File Type of File* Special …" at bounding box center [345, 167] width 691 height 334
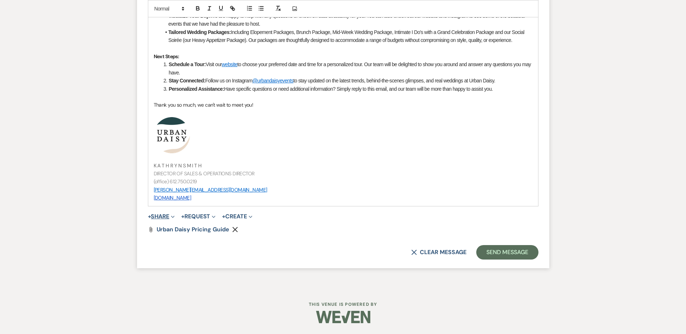
click at [172, 215] on span "Expand" at bounding box center [171, 216] width 5 height 8
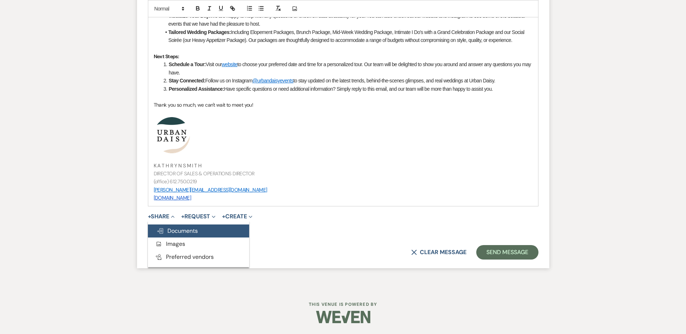
click at [180, 224] on button "Doc Upload Documents" at bounding box center [198, 230] width 101 height 13
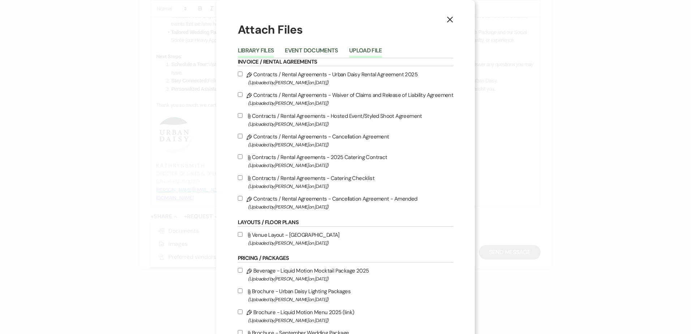
click at [349, 48] on button "Upload File" at bounding box center [365, 53] width 33 height 10
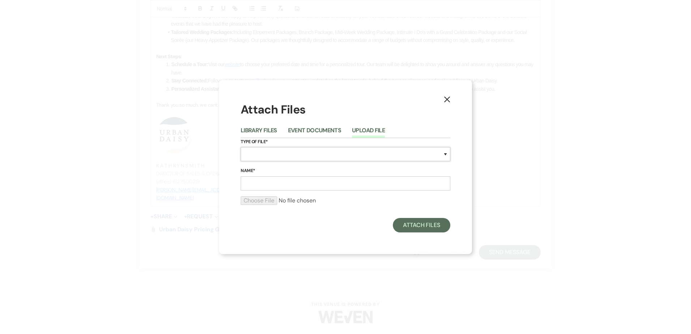
click at [275, 159] on select "Special Event Insurance Vendor Certificate of Insurance Contracts / Rental Agre…" at bounding box center [346, 154] width 210 height 14
select select "24"
click at [241, 147] on select "Special Event Insurance Vendor Certificate of Insurance Contracts / Rental Agre…" at bounding box center [346, 154] width 210 height 14
click at [276, 177] on input "Name*" at bounding box center [346, 183] width 210 height 14
type input "sample floor plan #1"
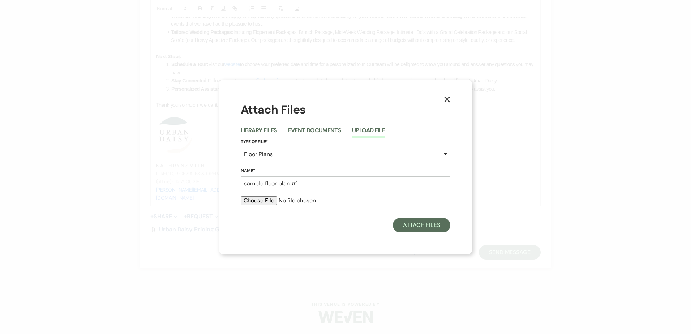
click at [244, 199] on input "file" at bounding box center [346, 200] width 210 height 9
type input "C:\fakepath\sample floor plan (17).pdf"
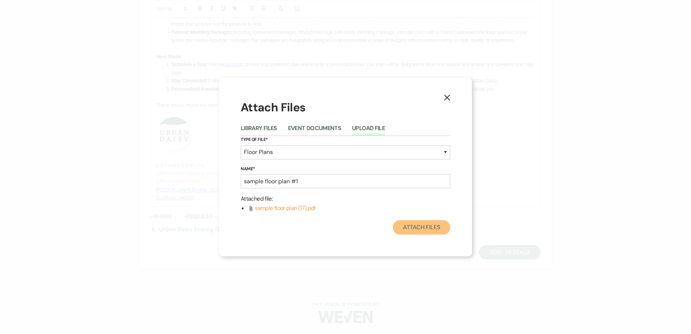
click at [400, 224] on button "Attach Files" at bounding box center [421, 227] width 57 height 14
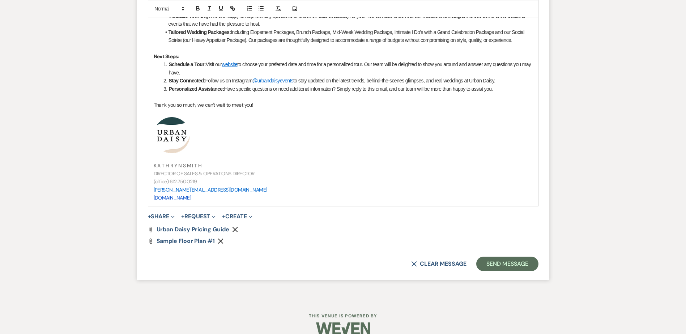
click at [156, 217] on button "+ Share Expand" at bounding box center [161, 217] width 27 height 6
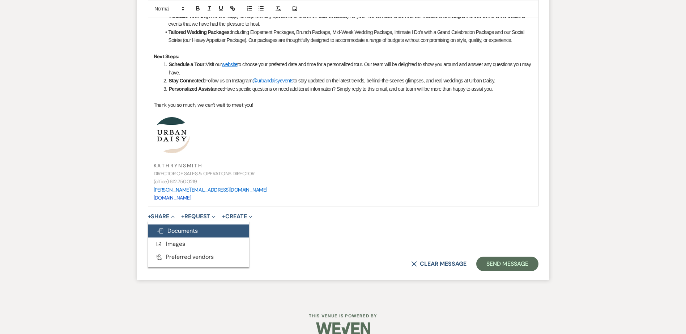
click at [161, 228] on icon "Doc Upload" at bounding box center [159, 231] width 7 height 6
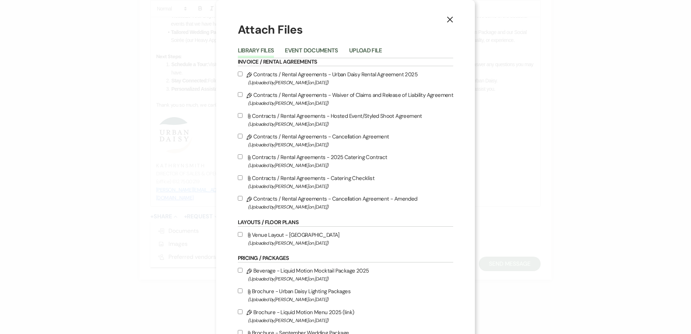
click at [352, 50] on button "Upload File" at bounding box center [365, 53] width 33 height 10
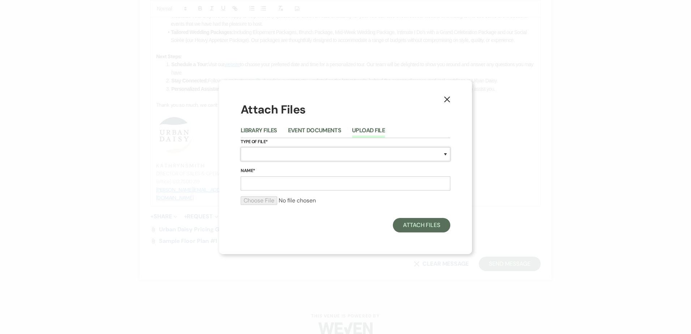
click at [317, 157] on select "Special Event Insurance Vendor Certificate of Insurance Contracts / Rental Agre…" at bounding box center [346, 154] width 210 height 14
select select "24"
click at [241, 147] on select "Special Event Insurance Vendor Certificate of Insurance Contracts / Rental Agre…" at bounding box center [346, 154] width 210 height 14
click at [278, 182] on input "Name*" at bounding box center [346, 183] width 210 height 14
type input "sample floor plan #2"
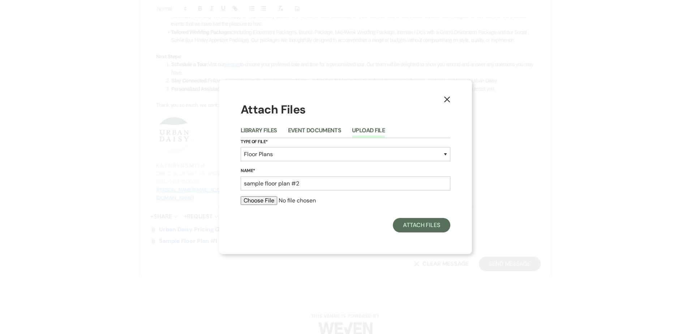
click at [241, 203] on input "file" at bounding box center [346, 200] width 210 height 9
type input "C:\fakepath\sample floor plan 2 (2).pdf"
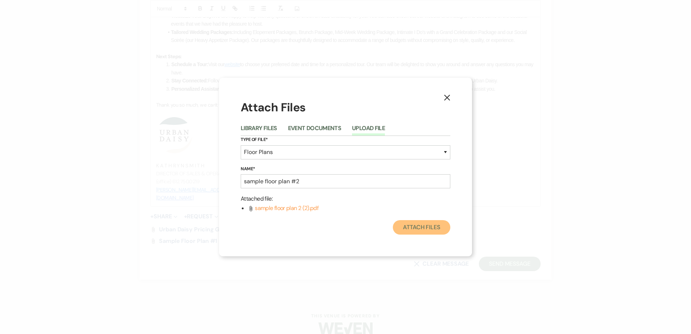
click at [424, 220] on button "Attach Files" at bounding box center [421, 227] width 57 height 14
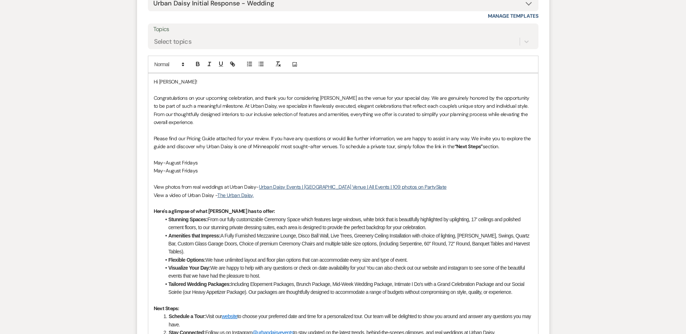
scroll to position [511, 0]
click at [196, 161] on p "May-August Fridays" at bounding box center [343, 164] width 379 height 8
drag, startPoint x: 198, startPoint y: 169, endPoint x: 182, endPoint y: 170, distance: 15.9
click at [182, 170] on p "May-August Fridays" at bounding box center [343, 172] width 379 height 8
click at [221, 163] on p "May-August Fridays" at bounding box center [343, 164] width 379 height 8
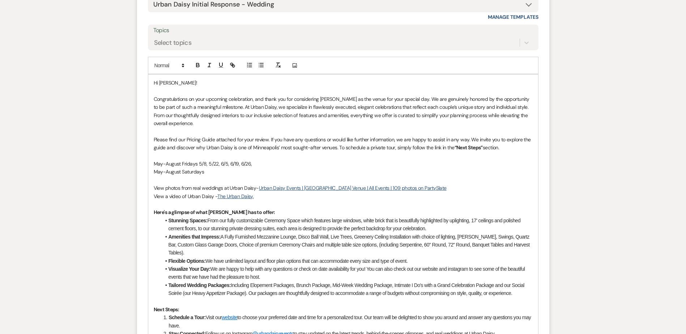
click at [263, 166] on p "May-August Fridays 5/8, 5/22, 6/5, 6/19, 6/26," at bounding box center [343, 164] width 379 height 8
click at [222, 170] on p "May-August Saturdays" at bounding box center [343, 172] width 379 height 8
click at [507, 146] on p "Please find our Pricing Guide attached for your review. If you have any questio…" at bounding box center [343, 144] width 379 height 16
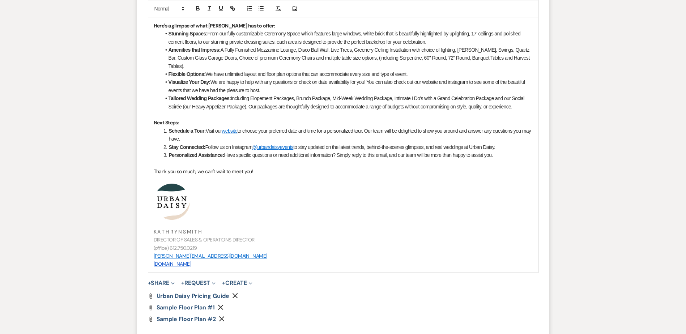
scroll to position [764, 0]
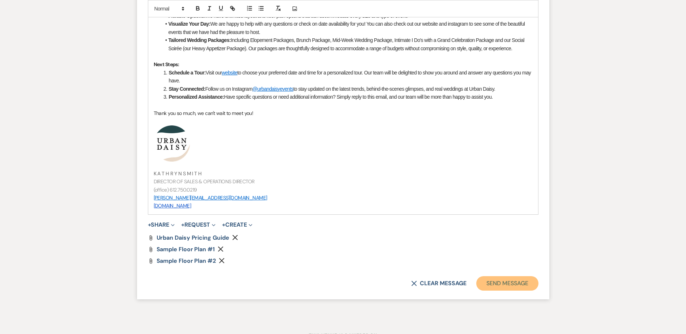
click at [492, 281] on button "Send Message" at bounding box center [507, 283] width 62 height 14
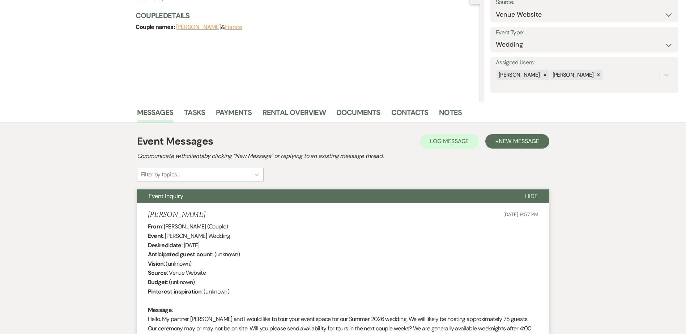
scroll to position [0, 0]
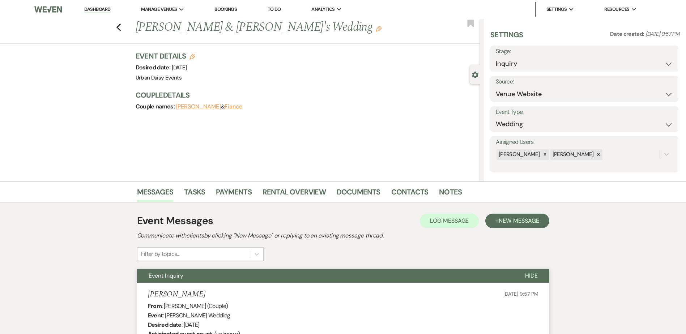
click at [91, 10] on link "Dashboard" at bounding box center [97, 9] width 26 height 7
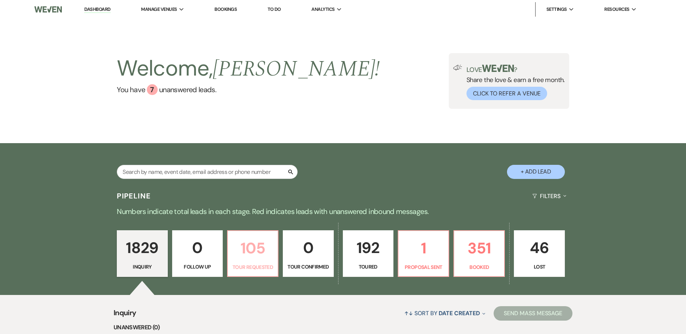
click at [243, 240] on p "105" at bounding box center [252, 248] width 41 height 24
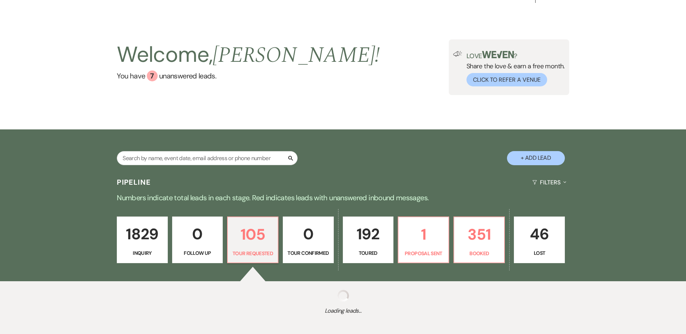
select select "2"
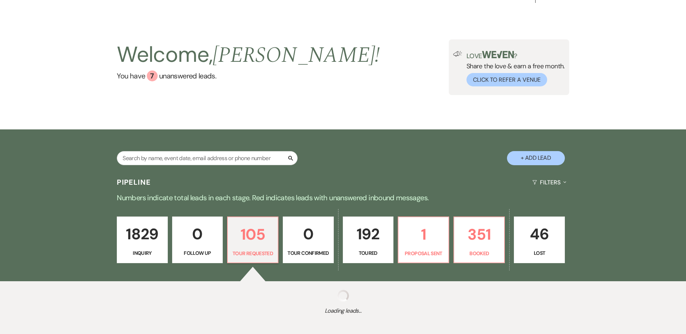
select select "2"
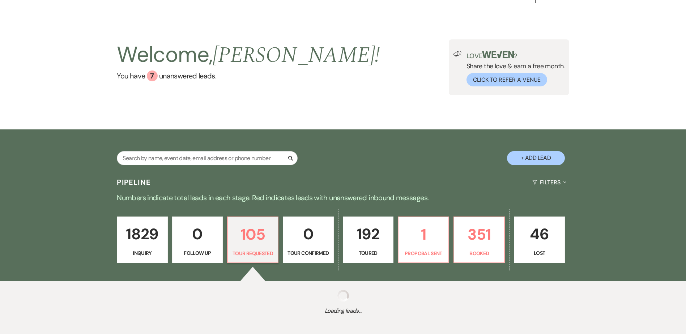
select select "2"
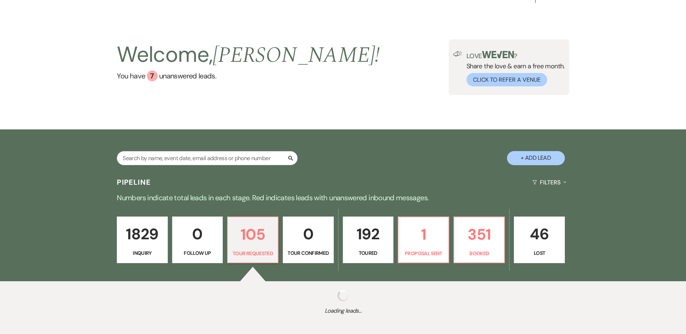
select select "2"
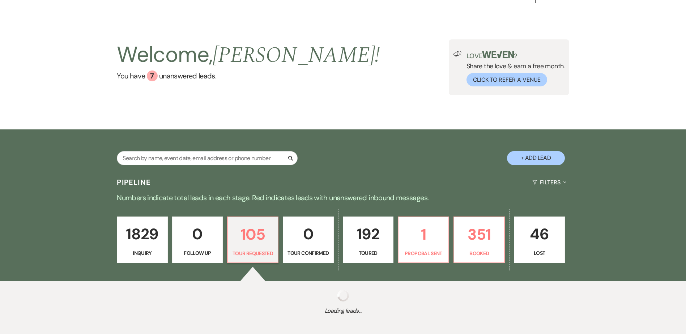
select select "2"
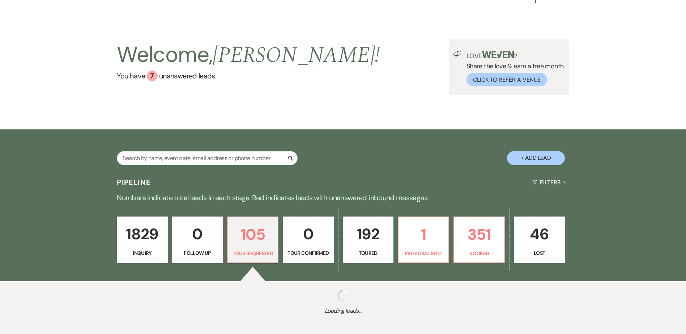
select select "2"
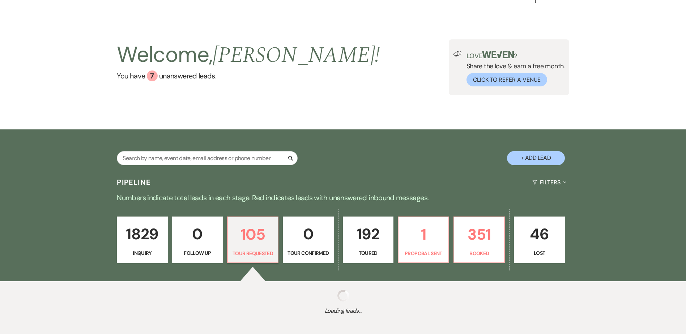
select select "2"
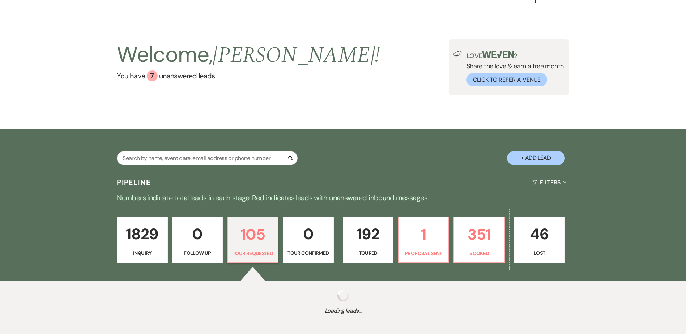
select select "2"
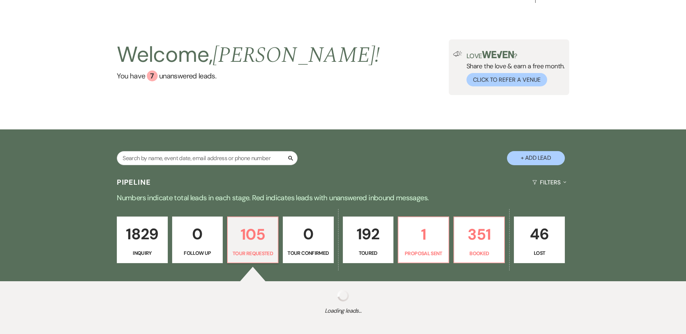
select select "2"
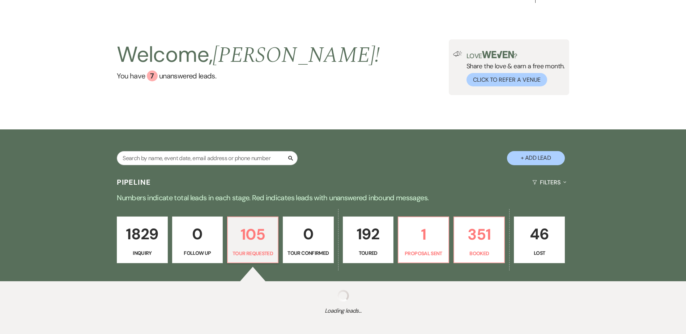
select select "2"
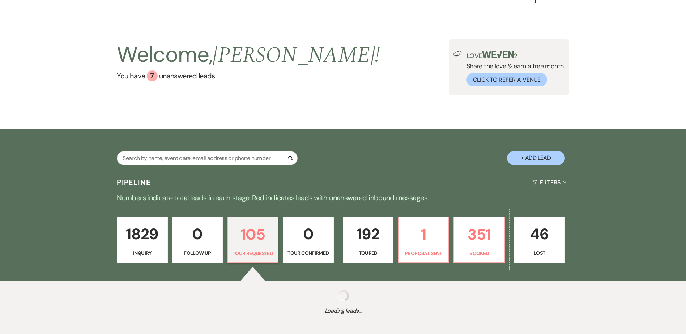
select select "2"
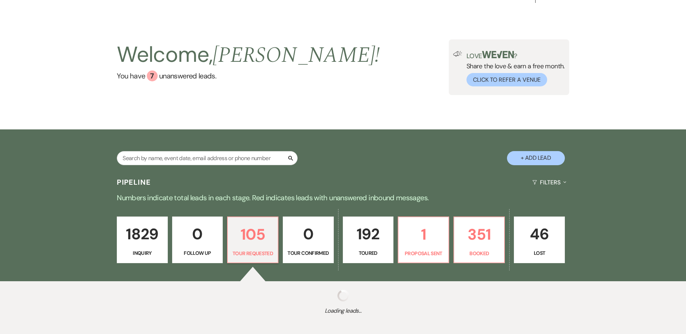
select select "2"
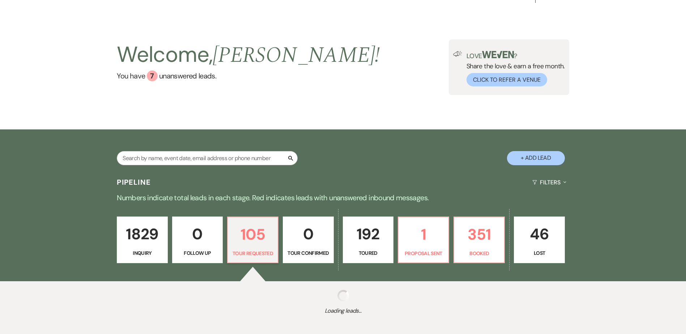
select select "2"
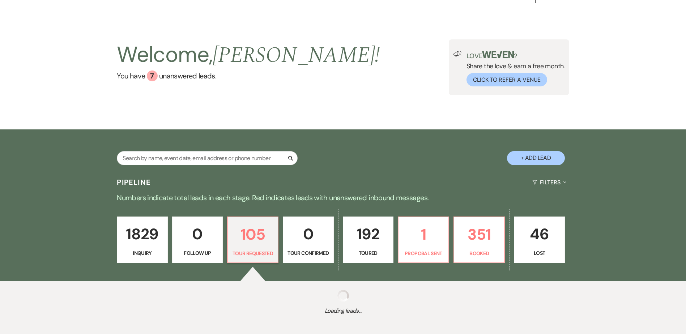
select select "2"
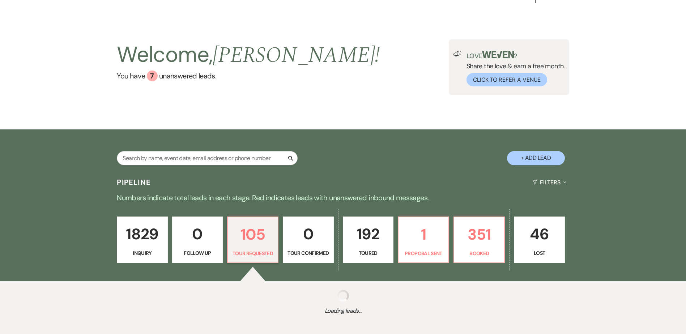
select select "2"
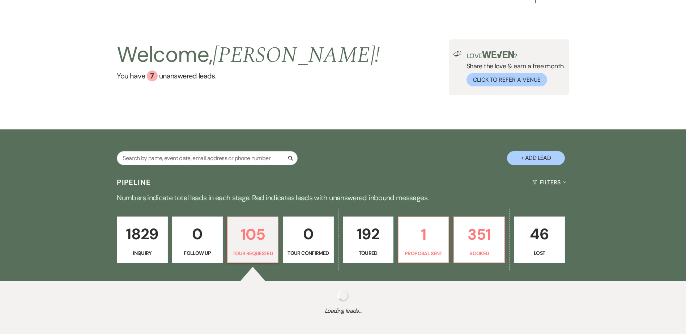
select select "2"
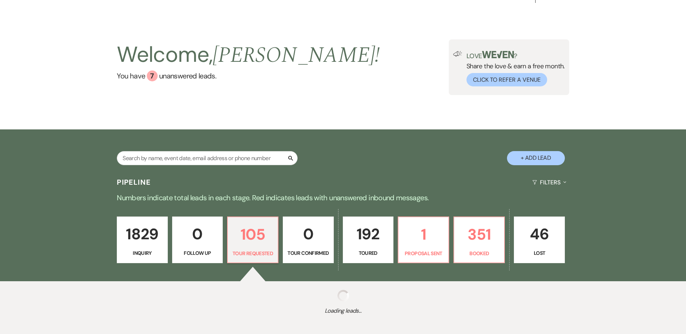
select select "2"
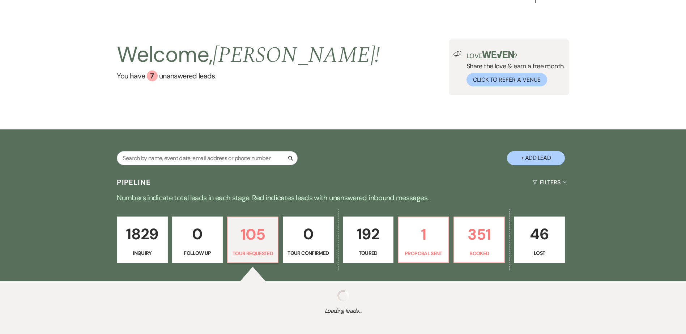
select select "2"
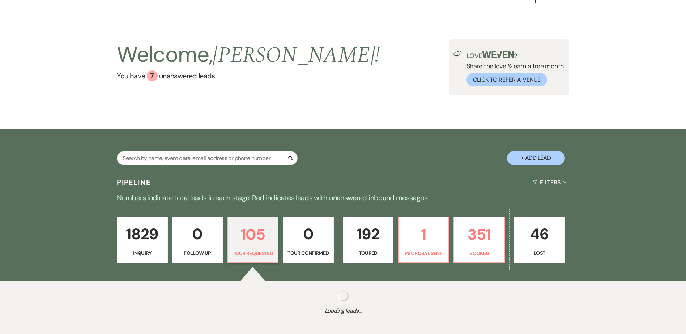
select select "2"
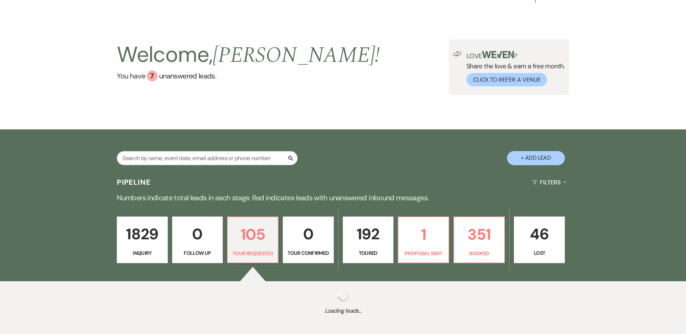
select select "2"
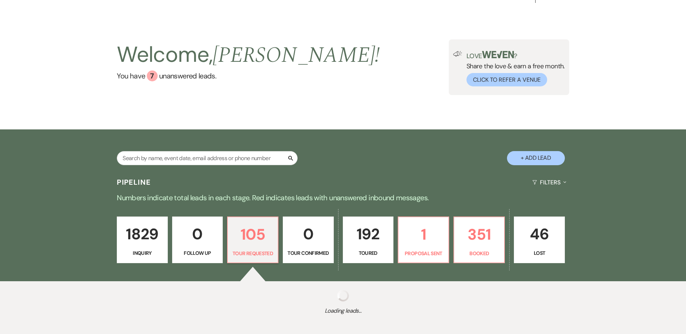
select select "2"
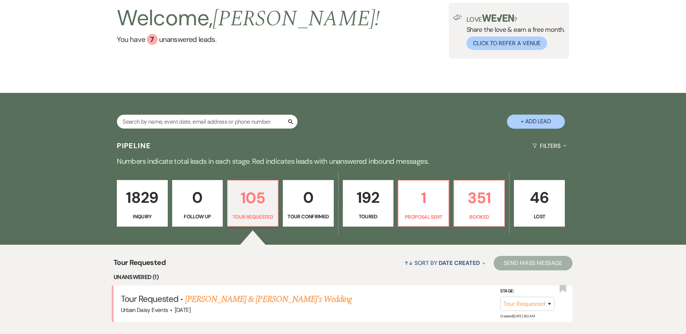
scroll to position [123, 0]
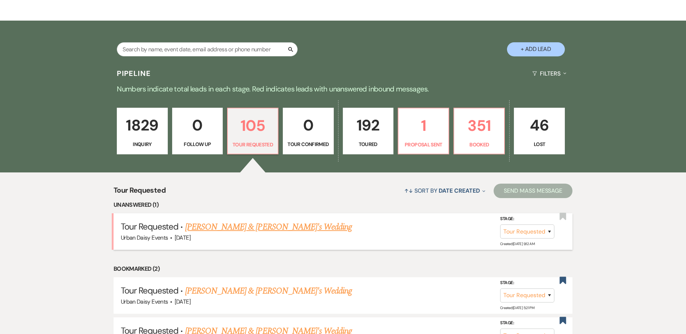
click at [227, 228] on link "Anna Soderberg & Fiance's Wedding" at bounding box center [268, 226] width 167 height 13
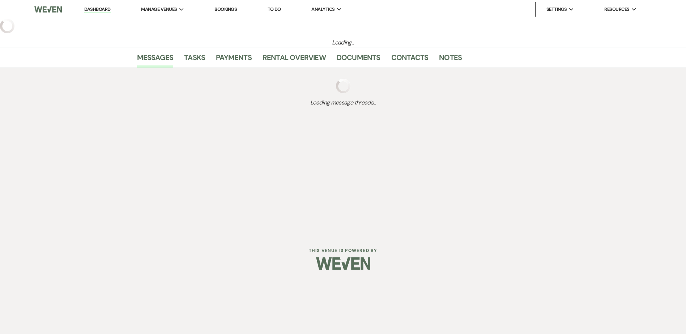
select select "2"
select select "5"
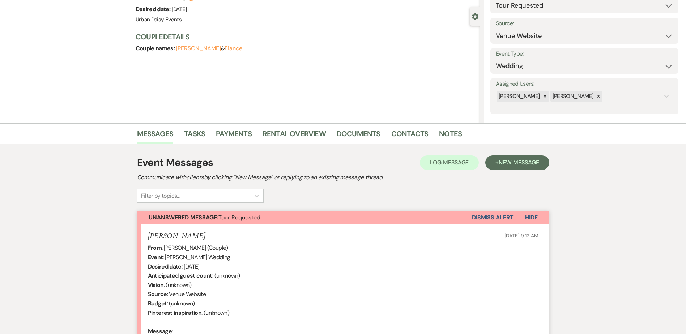
scroll to position [164, 0]
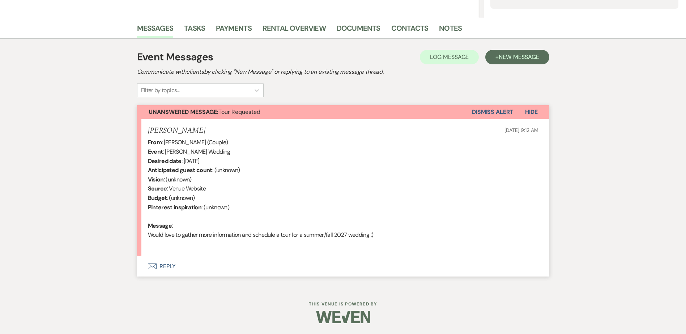
click at [162, 266] on button "Envelope Reply" at bounding box center [343, 266] width 412 height 20
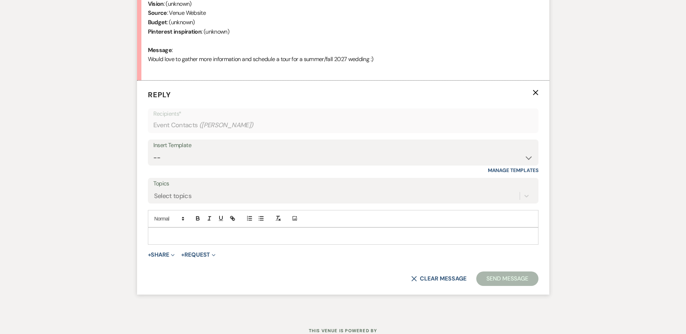
scroll to position [360, 0]
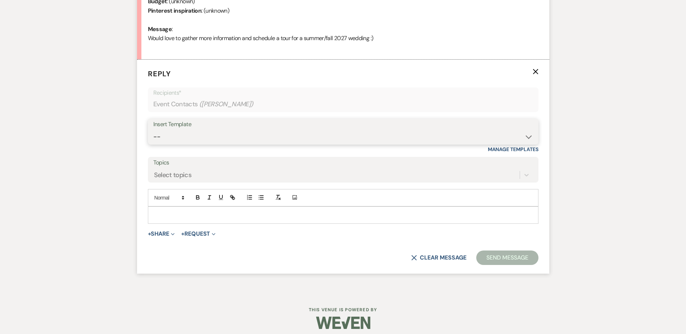
click at [196, 142] on select "-- Payment Past Due Rental Agreement and First Payment Urban Daisy Initial Resp…" at bounding box center [342, 137] width 379 height 14
select select "1243"
click at [153, 130] on select "-- Payment Past Due Rental Agreement and First Payment Urban Daisy Initial Resp…" at bounding box center [342, 137] width 379 height 14
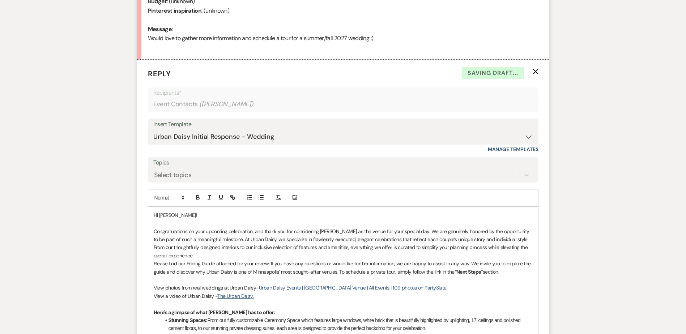
click at [202, 250] on p "Congratulations on your upcoming celebration, and thank you for considering Urb…" at bounding box center [343, 243] width 379 height 33
click at [201, 255] on p "Congratulations on your upcoming celebration, and thank you for considering Urb…" at bounding box center [343, 243] width 379 height 33
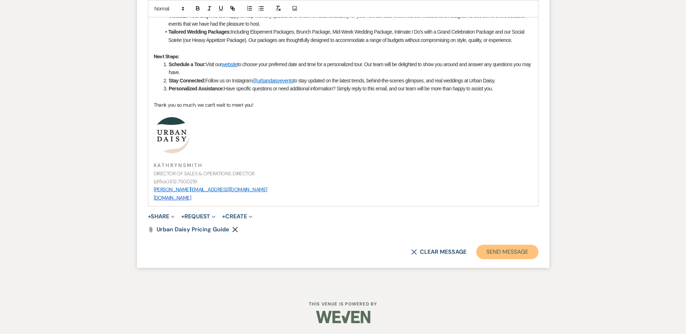
click at [494, 250] on button "Send Message" at bounding box center [507, 252] width 62 height 14
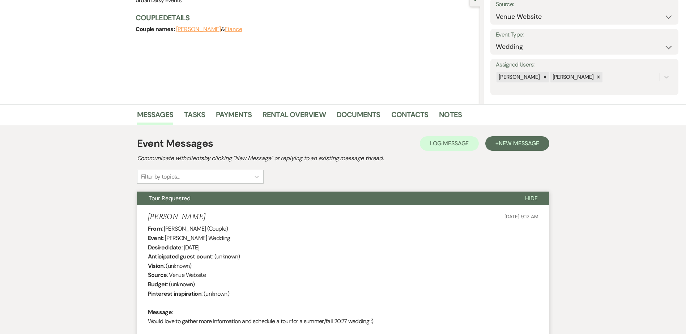
scroll to position [0, 0]
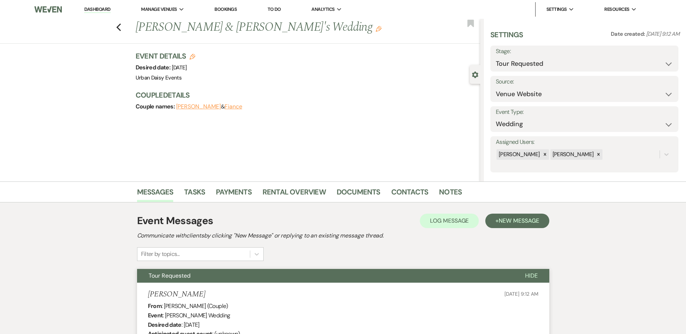
click at [105, 9] on link "Dashboard" at bounding box center [97, 9] width 26 height 7
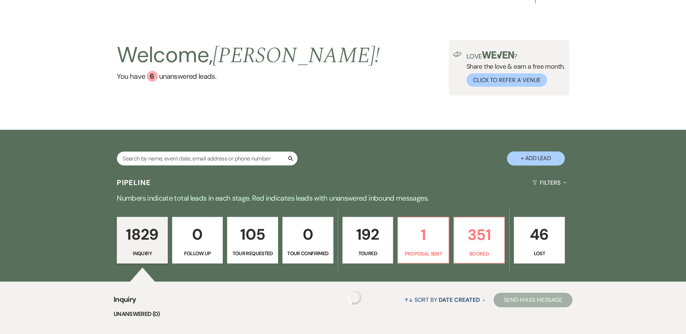
scroll to position [72, 0]
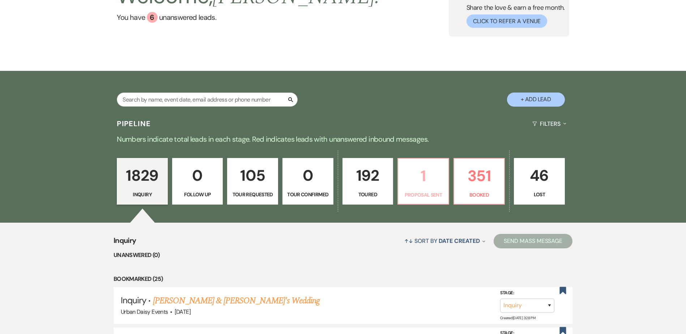
click at [432, 192] on p "Proposal Sent" at bounding box center [423, 195] width 42 height 8
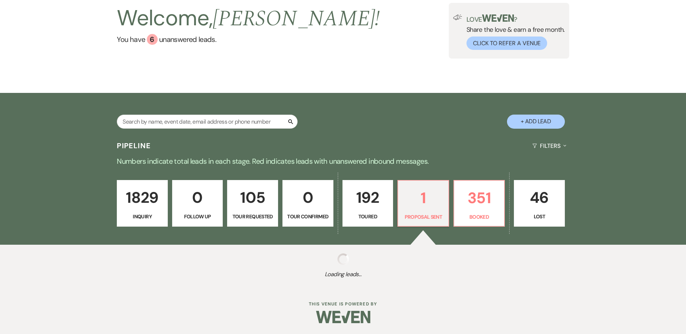
scroll to position [72, 0]
select select "6"
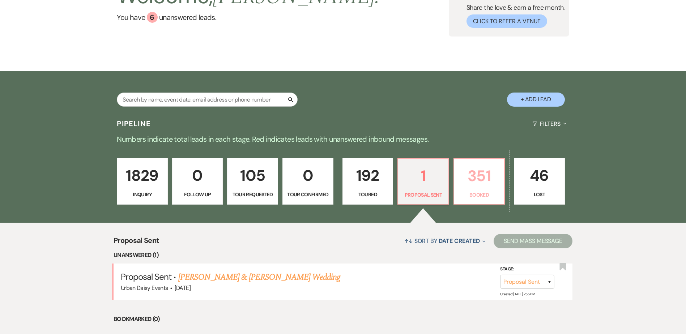
click at [474, 182] on p "351" at bounding box center [479, 176] width 42 height 24
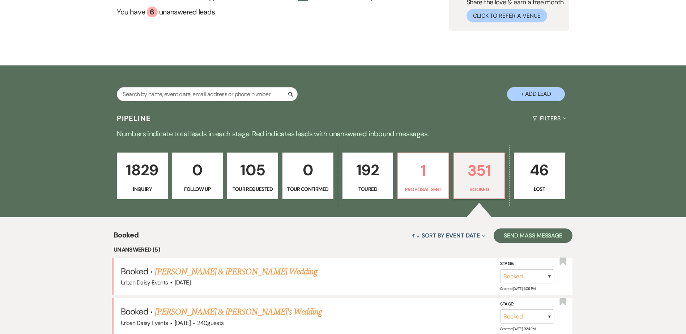
scroll to position [36, 0]
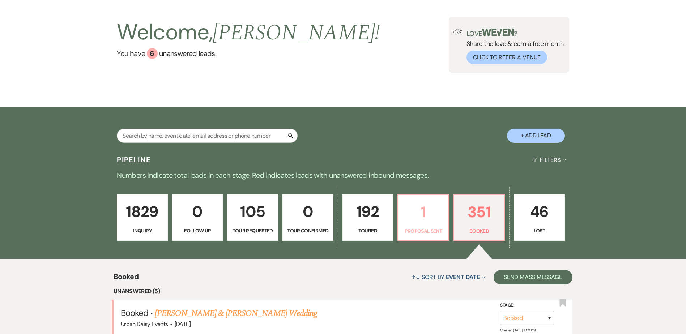
click at [432, 215] on p "1" at bounding box center [423, 212] width 42 height 24
select select "6"
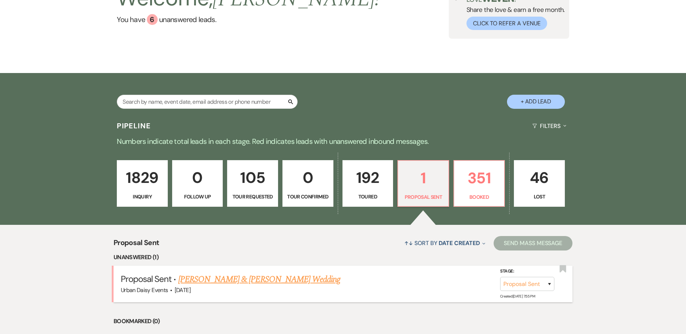
scroll to position [141, 0]
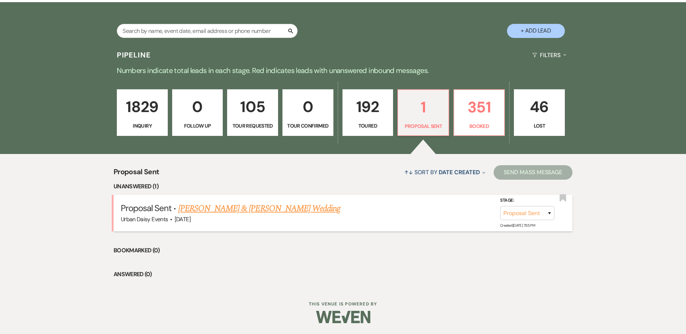
click at [206, 203] on link "Steph Short & Trevor Garski's Wedding" at bounding box center [259, 208] width 162 height 13
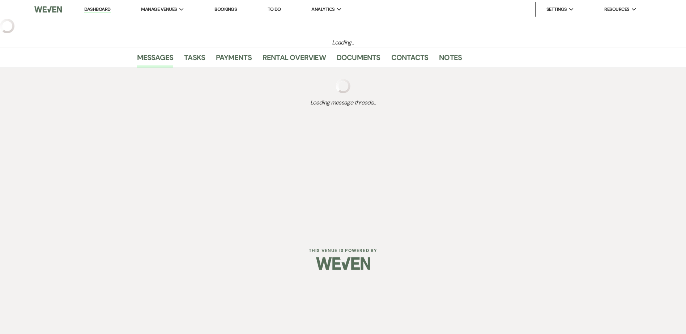
select select "6"
select select "5"
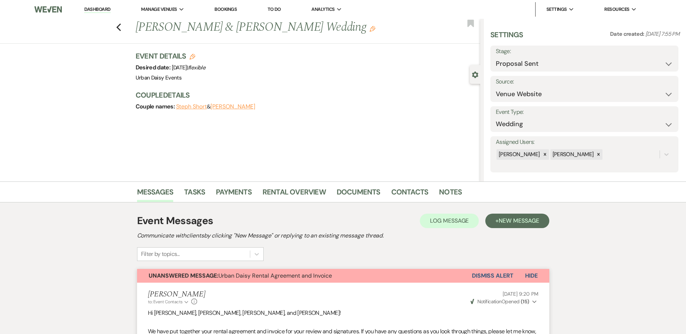
click at [489, 275] on button "Dismiss Alert" at bounding box center [493, 276] width 42 height 14
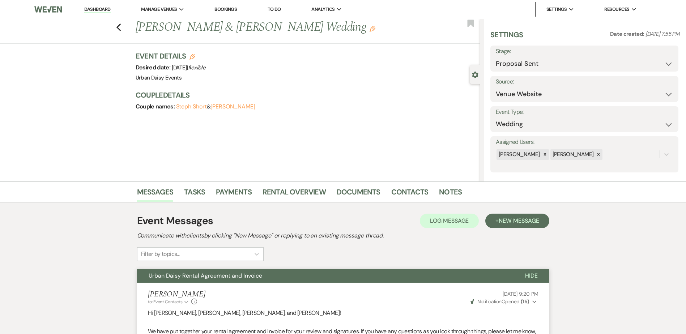
click at [100, 7] on link "Dashboard" at bounding box center [97, 9] width 26 height 7
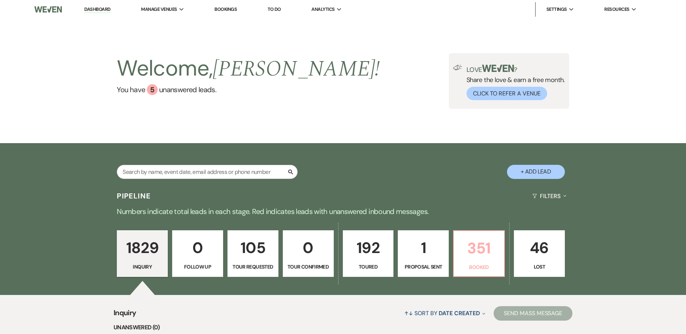
click at [484, 247] on p "351" at bounding box center [479, 248] width 42 height 24
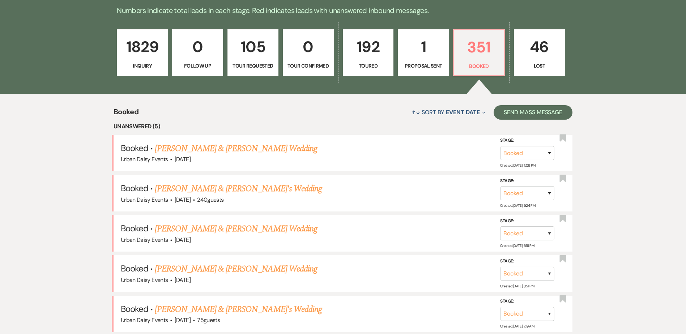
scroll to position [253, 0]
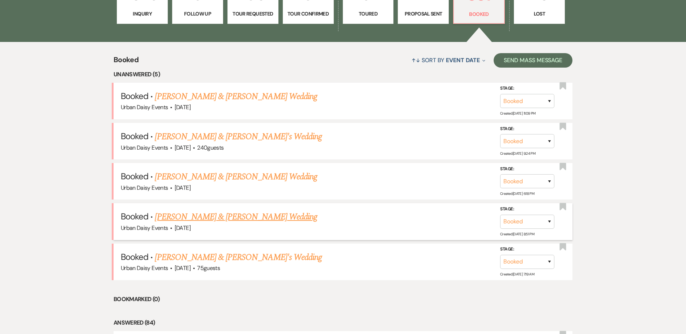
click at [169, 212] on link "[PERSON_NAME] & [PERSON_NAME] Wedding" at bounding box center [236, 216] width 162 height 13
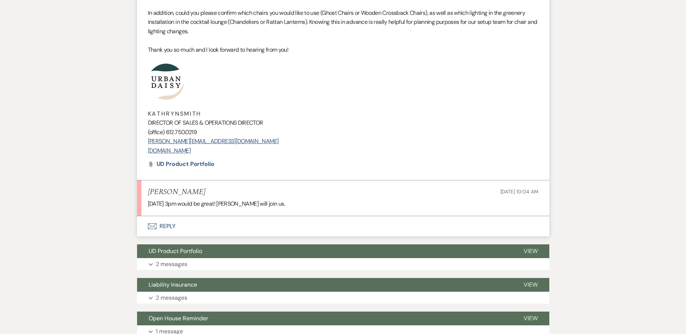
scroll to position [325, 0]
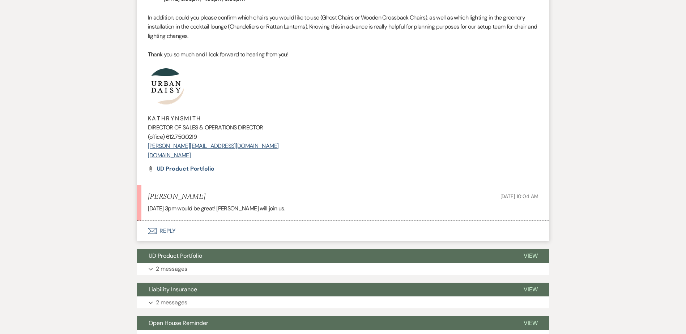
click at [233, 161] on li "Kathryn Beckett to: Planning Portal Users Expand Info Sep 15, 2025, 9:40 PM Wev…" at bounding box center [343, 39] width 412 height 290
drag, startPoint x: 228, startPoint y: 155, endPoint x: 148, endPoint y: 100, distance: 96.8
click at [148, 100] on div "Hi Emily & Eric! I hope you are doing well and that planning is going smoothly!…" at bounding box center [343, 40] width 390 height 240
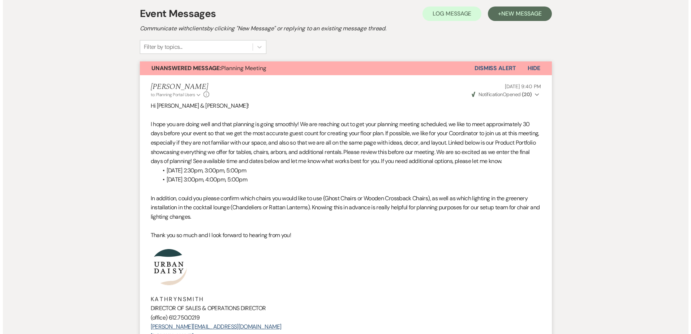
scroll to position [0, 0]
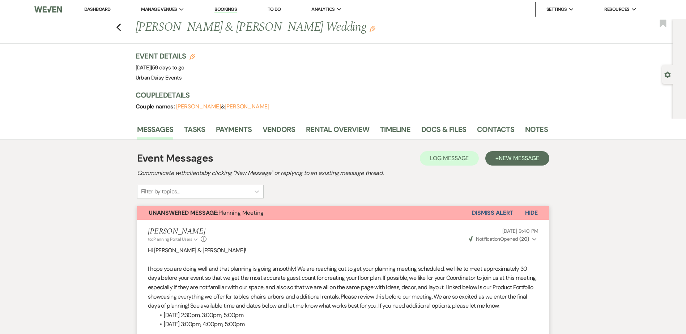
click at [465, 133] on li "Docs & Files" at bounding box center [449, 130] width 56 height 17
click at [481, 129] on link "Contacts" at bounding box center [495, 132] width 37 height 16
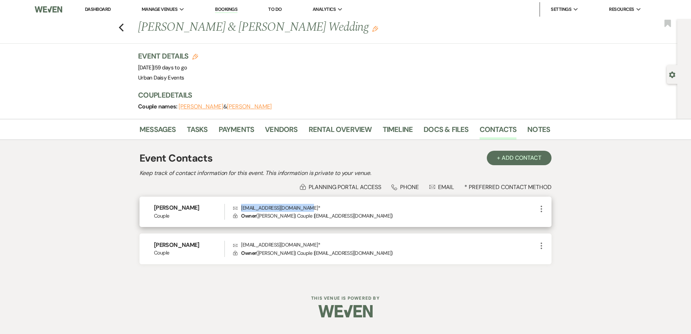
drag, startPoint x: 309, startPoint y: 207, endPoint x: 240, endPoint y: 206, distance: 69.0
click at [240, 206] on p "Envelope theatmorehansons@gmail.com *" at bounding box center [385, 208] width 304 height 8
copy p "theatmorehansons@gmail.com"
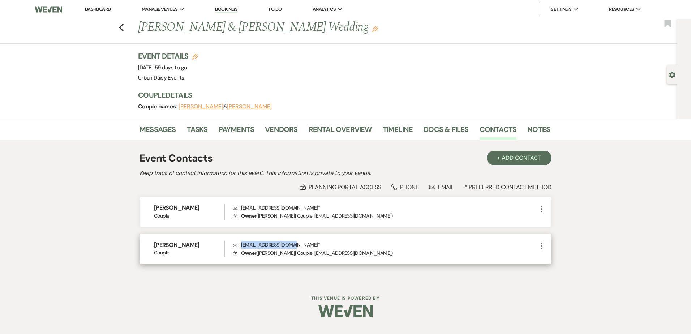
drag, startPoint x: 296, startPoint y: 245, endPoint x: 235, endPoint y: 246, distance: 61.4
click at [235, 246] on p "Envelope hansone0461@gmail.com *" at bounding box center [385, 245] width 304 height 8
copy p "hansone0461@gmail.com"
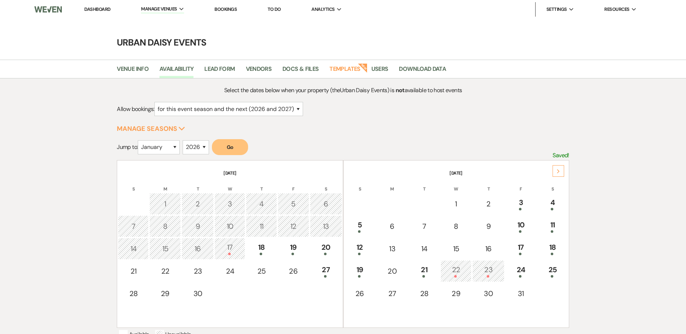
select select "2"
select select "2026"
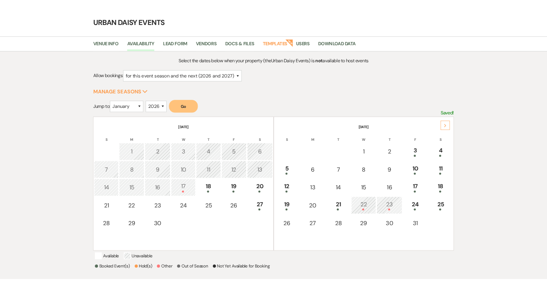
scroll to position [29, 0]
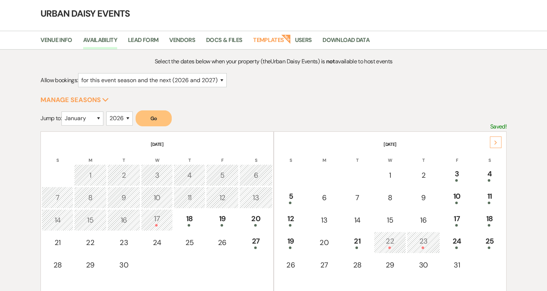
click at [501, 141] on div "Next" at bounding box center [496, 142] width 12 height 12
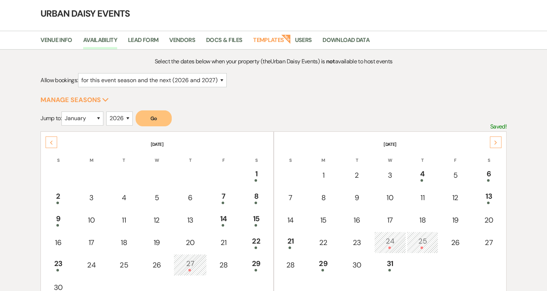
click at [501, 141] on div "Next" at bounding box center [496, 142] width 12 height 12
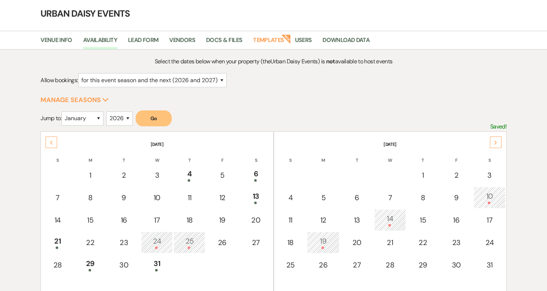
click at [501, 141] on div "Next" at bounding box center [496, 142] width 12 height 12
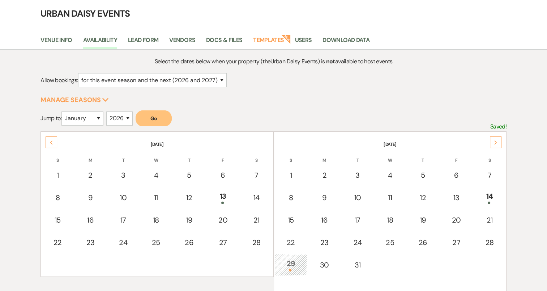
click at [501, 141] on div "Next" at bounding box center [496, 142] width 12 height 12
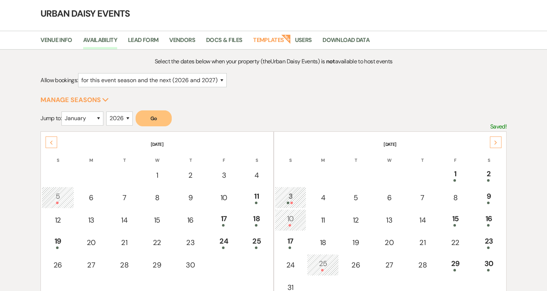
click at [501, 141] on div "Next" at bounding box center [496, 142] width 12 height 12
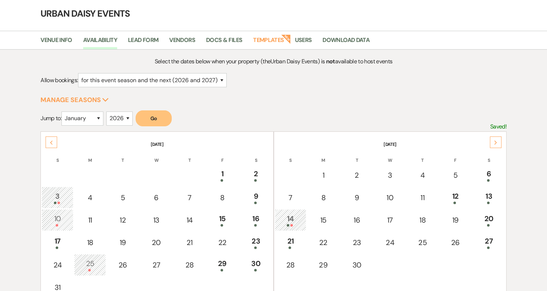
click at [500, 141] on div "Next" at bounding box center [496, 142] width 12 height 12
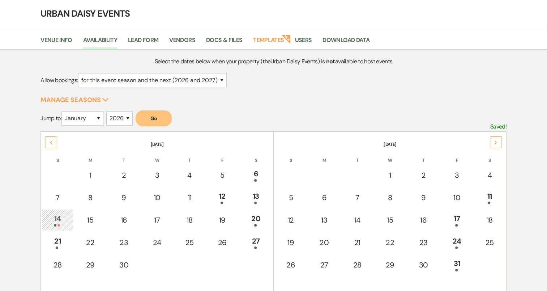
click at [500, 141] on div "Next" at bounding box center [496, 142] width 12 height 12
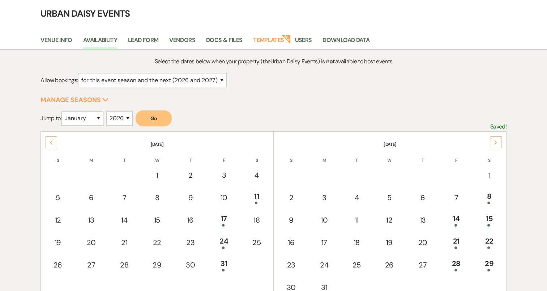
click at [500, 141] on div "Next" at bounding box center [496, 142] width 12 height 12
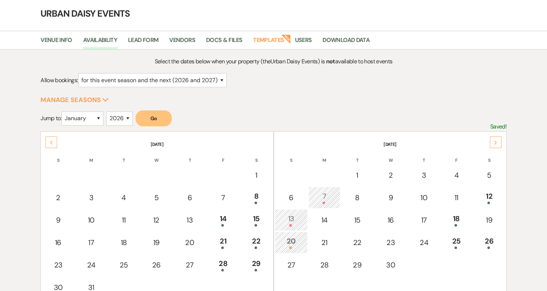
click at [500, 141] on div "Next" at bounding box center [496, 142] width 12 height 12
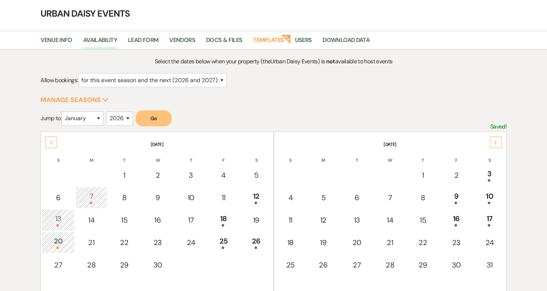
click at [45, 140] on th "September 2026" at bounding box center [157, 139] width 231 height 15
click at [46, 140] on div "Previous" at bounding box center [52, 142] width 12 height 12
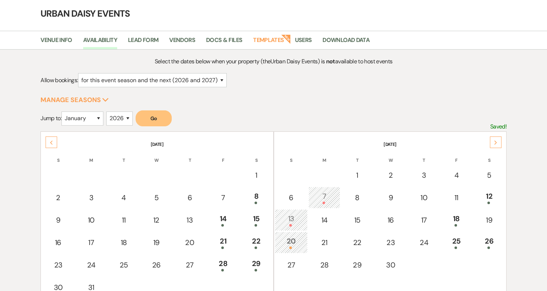
click at [46, 140] on div "Previous" at bounding box center [52, 142] width 12 height 12
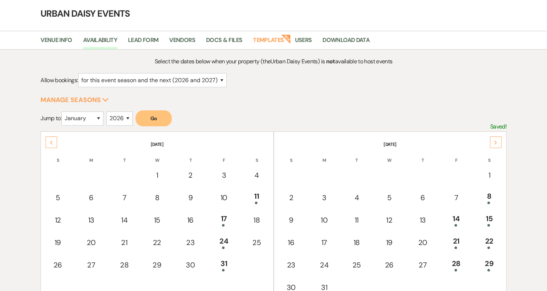
click at [46, 140] on div "Previous" at bounding box center [52, 142] width 12 height 12
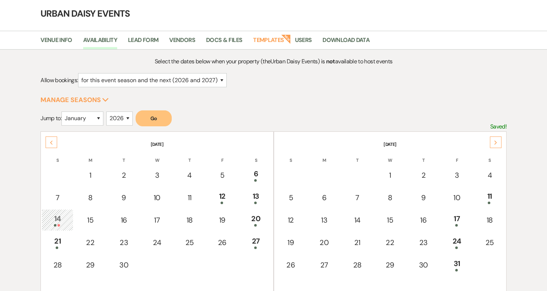
click at [46, 141] on div "Previous" at bounding box center [52, 142] width 12 height 12
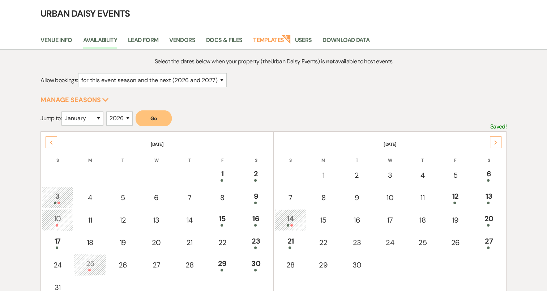
click at [46, 141] on div "Previous" at bounding box center [52, 142] width 12 height 12
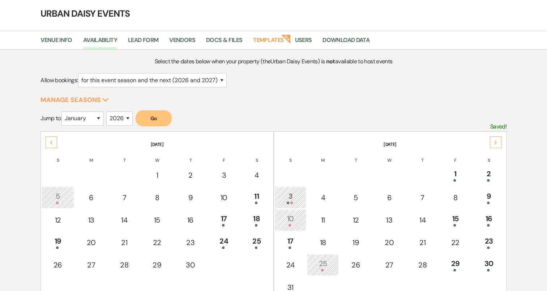
click at [494, 142] on icon "Next" at bounding box center [496, 142] width 4 height 4
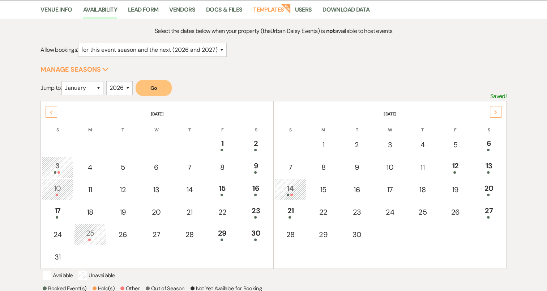
scroll to position [101, 0]
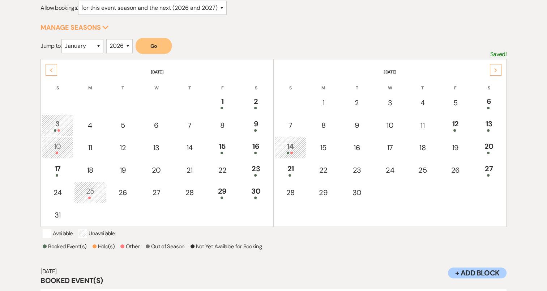
click at [498, 65] on div "Next" at bounding box center [496, 70] width 12 height 12
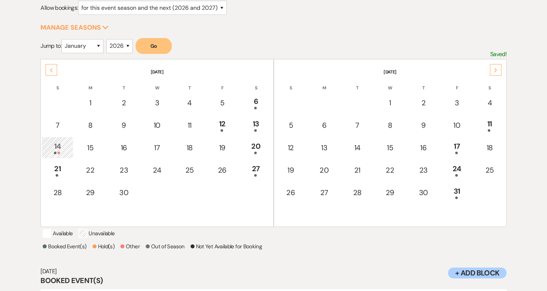
click at [498, 65] on div "Next" at bounding box center [496, 70] width 12 height 12
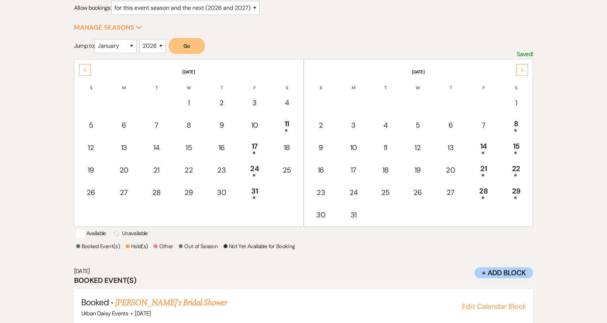
drag, startPoint x: 493, startPoint y: 1, endPoint x: 357, endPoint y: 42, distance: 141.8
click at [357, 42] on form "Jump to: January February March April May June July August September October No…" at bounding box center [304, 48] width 460 height 21
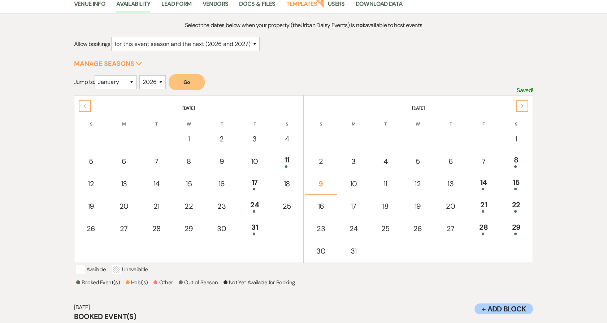
scroll to position [0, 0]
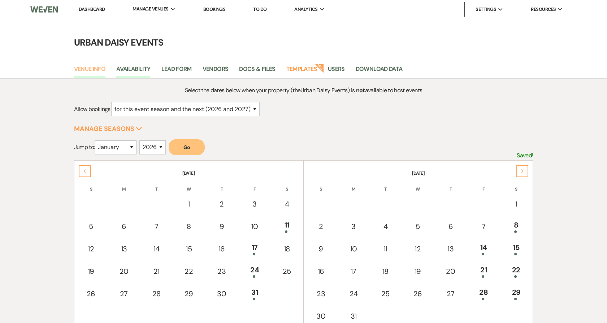
click at [93, 69] on link "Venue Info" at bounding box center [90, 71] width 32 height 14
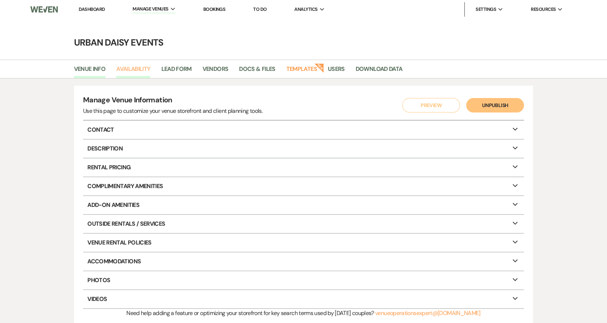
click at [139, 72] on link "Availability" at bounding box center [133, 71] width 34 height 14
select select "2"
select select "2026"
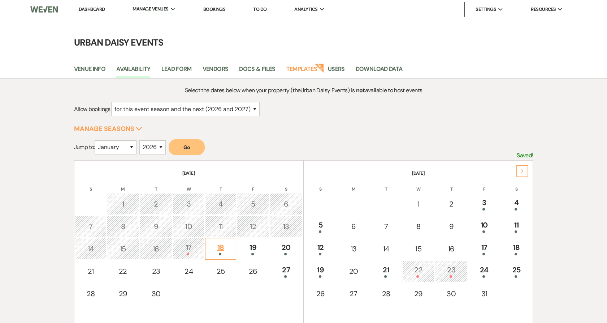
click at [224, 251] on div "18" at bounding box center [220, 248] width 23 height 13
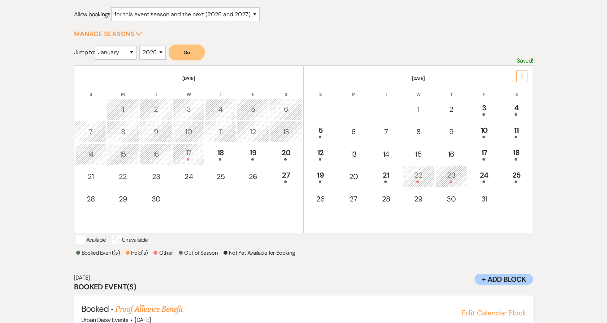
scroll to position [125, 0]
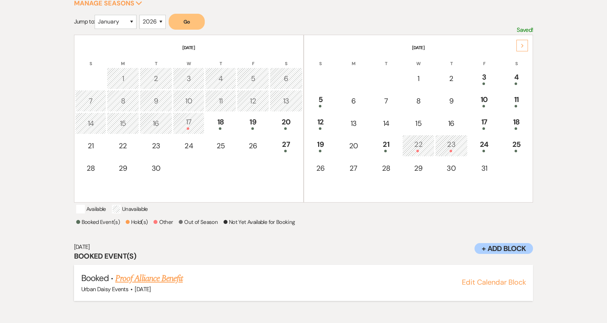
click at [151, 283] on link "Proof Alliance Benefit" at bounding box center [149, 278] width 68 height 13
click at [285, 121] on div "20" at bounding box center [286, 122] width 25 height 13
click at [271, 121] on td "20" at bounding box center [286, 123] width 33 height 22
click at [261, 121] on div "19" at bounding box center [253, 122] width 24 height 13
click at [203, 285] on link "[PERSON_NAME] & [PERSON_NAME] Wedding" at bounding box center [196, 278] width 162 height 13
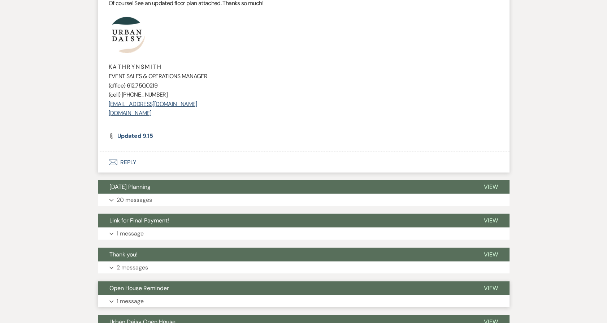
scroll to position [3955, 0]
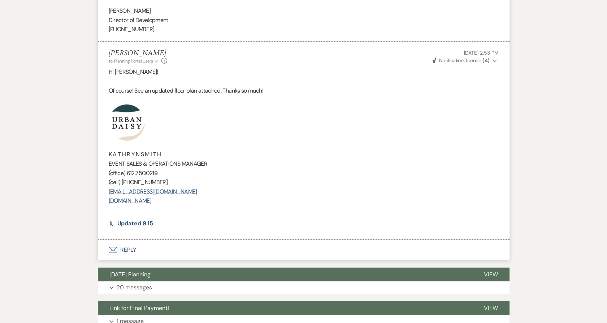
click at [121, 240] on button "Envelope Reply" at bounding box center [304, 250] width 412 height 20
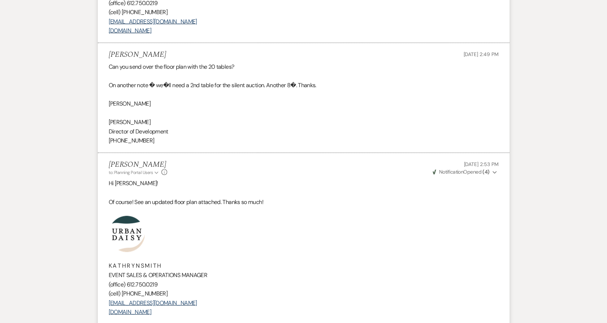
scroll to position [3838, 0]
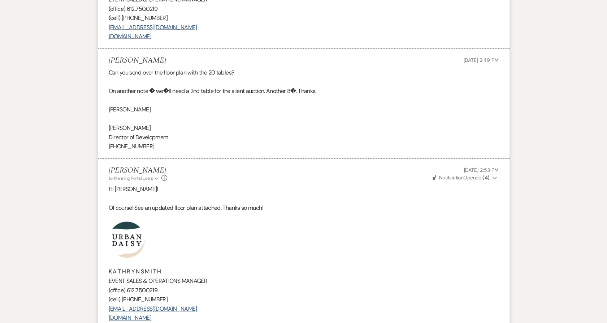
click at [165, 194] on p at bounding box center [304, 198] width 390 height 9
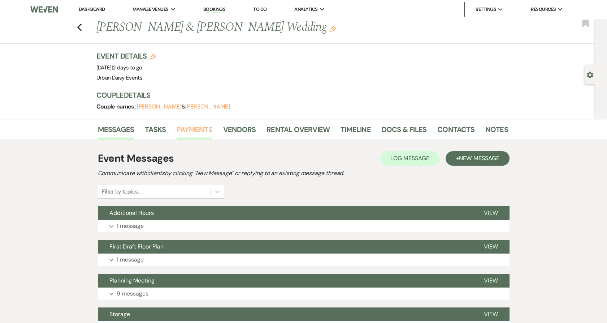
click at [208, 128] on link "Payments" at bounding box center [195, 132] width 36 height 16
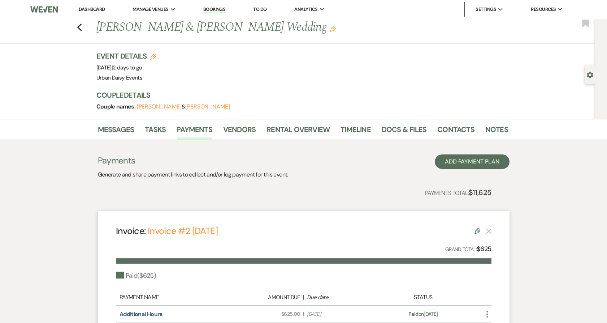
click at [93, 8] on link "Dashboard" at bounding box center [92, 9] width 26 height 6
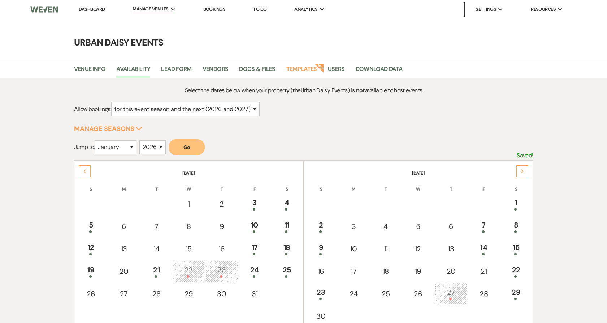
select select "2"
select select "2026"
click at [87, 9] on link "Dashboard" at bounding box center [92, 9] width 26 height 6
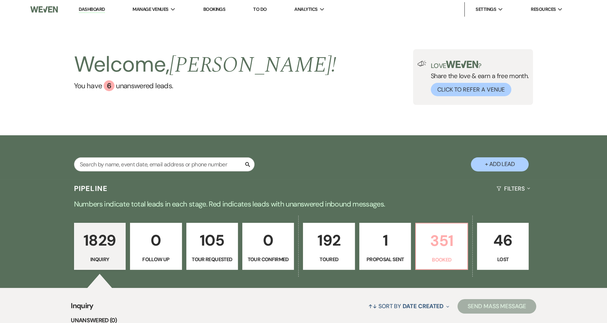
click at [458, 255] on p "Booked" at bounding box center [442, 259] width 42 height 8
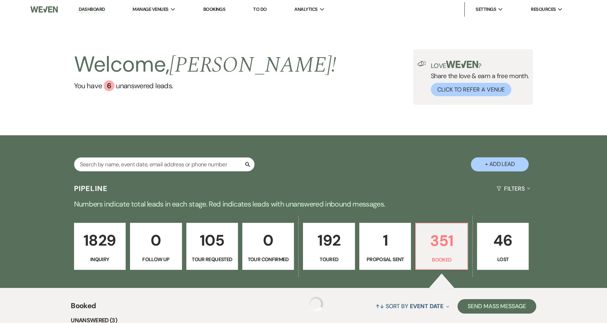
scroll to position [160, 0]
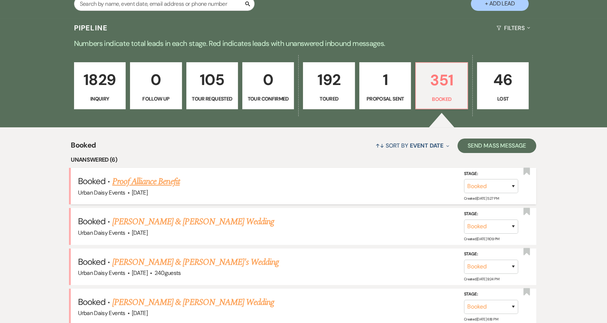
click at [156, 183] on link "Proof Alliance Benefit" at bounding box center [146, 181] width 68 height 13
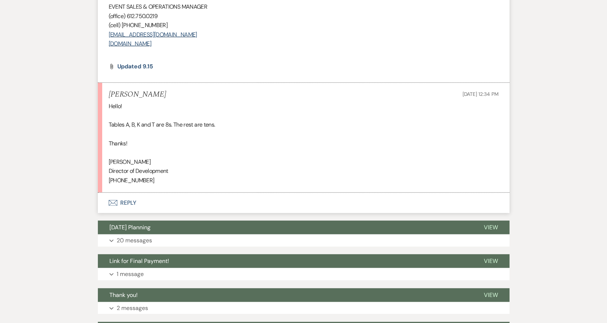
scroll to position [4065, 0]
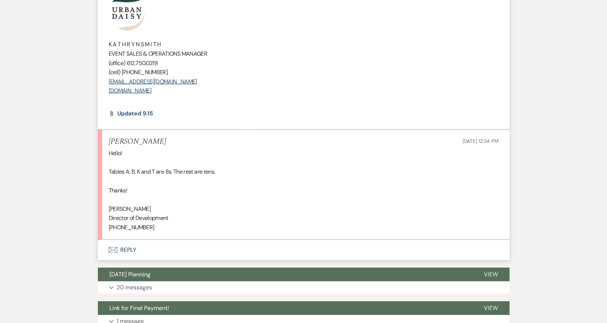
click at [134, 240] on button "Envelope Reply" at bounding box center [304, 250] width 412 height 20
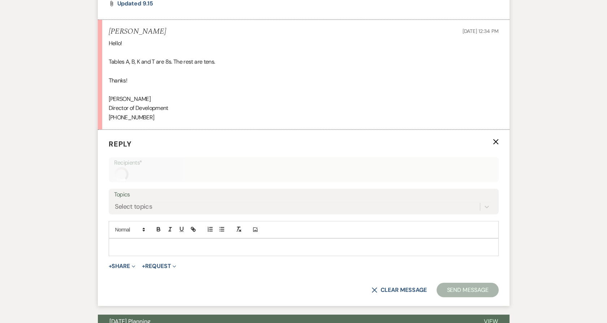
click at [128, 219] on form "Reply X Recipients* Topics Select topics Add Photo + Share Expand Doc Upload Do…" at bounding box center [304, 218] width 412 height 176
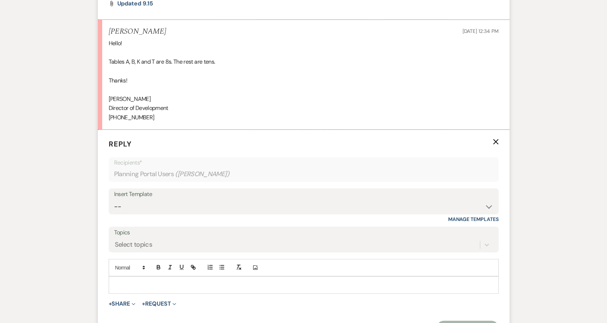
scroll to position [4189, 0]
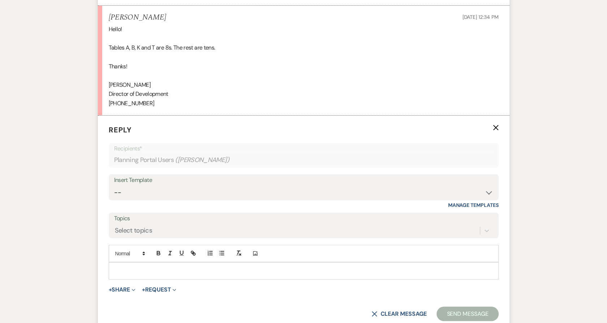
click at [142, 267] on p at bounding box center [304, 271] width 379 height 8
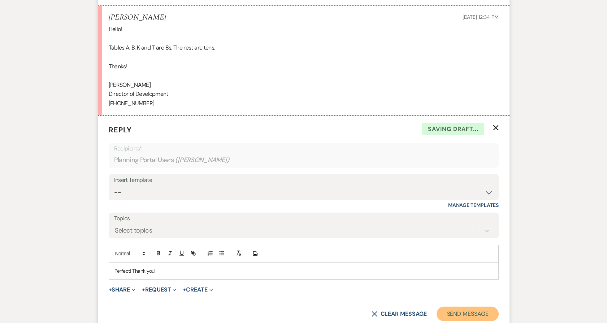
click at [457, 306] on button "Send Message" at bounding box center [468, 313] width 62 height 14
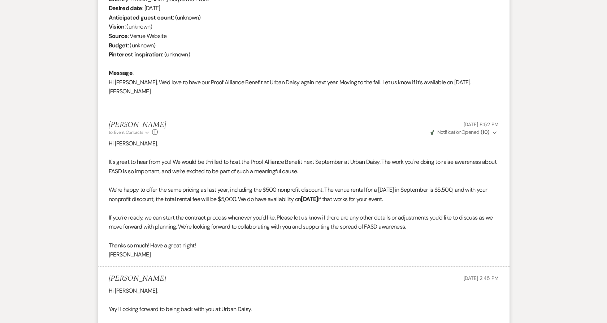
scroll to position [0, 0]
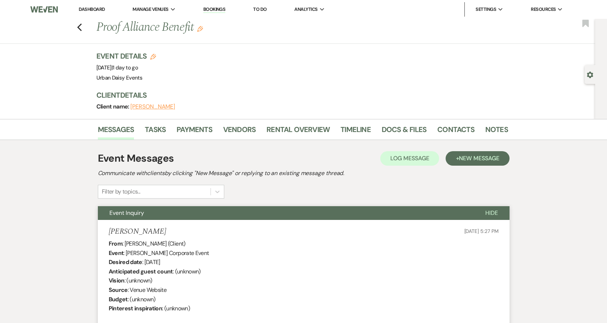
click at [94, 6] on link "Dashboard" at bounding box center [92, 9] width 26 height 6
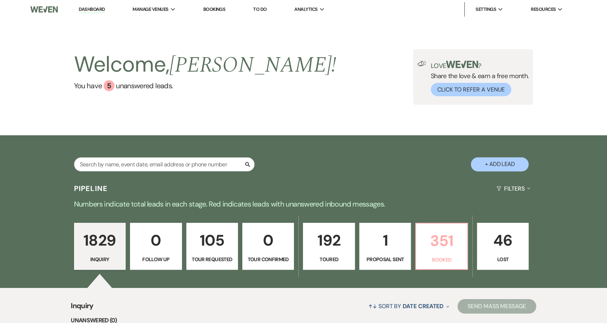
click at [445, 249] on p "351" at bounding box center [442, 240] width 42 height 24
